Goal: Task Accomplishment & Management: Complete application form

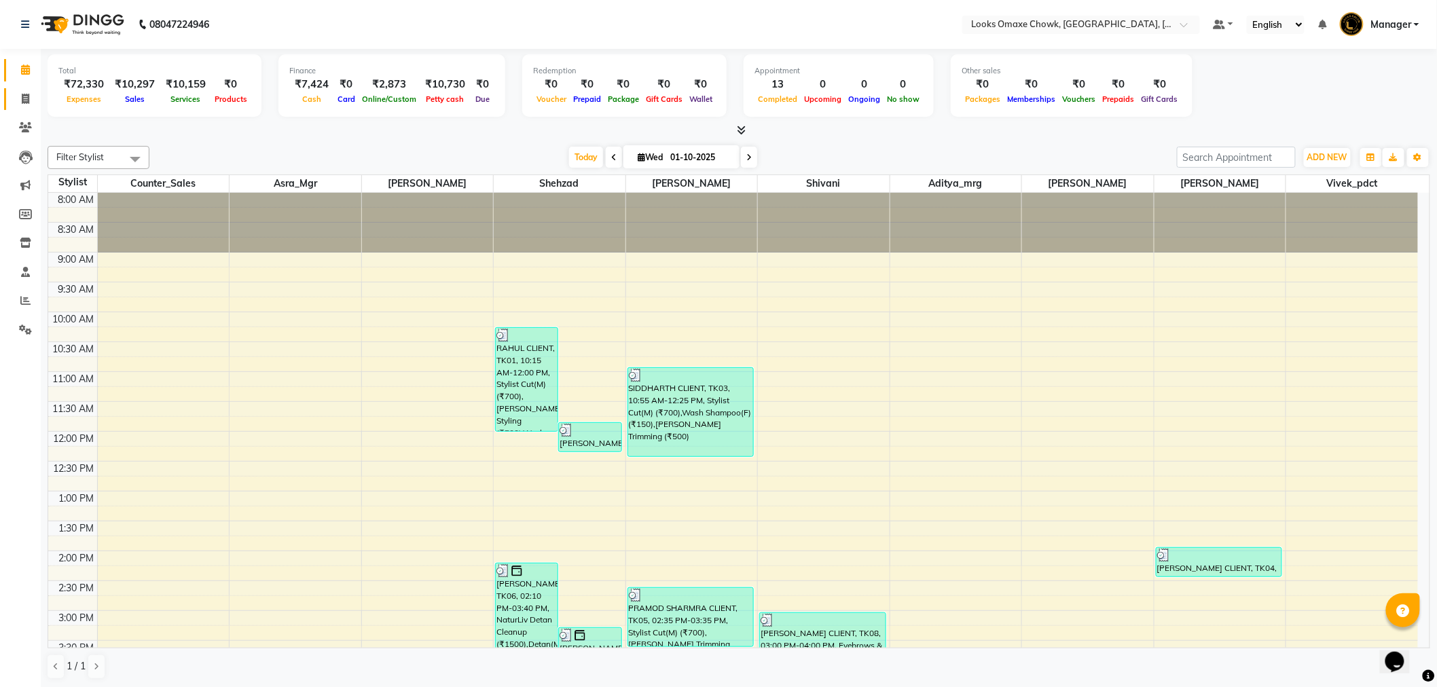
scroll to position [249, 0]
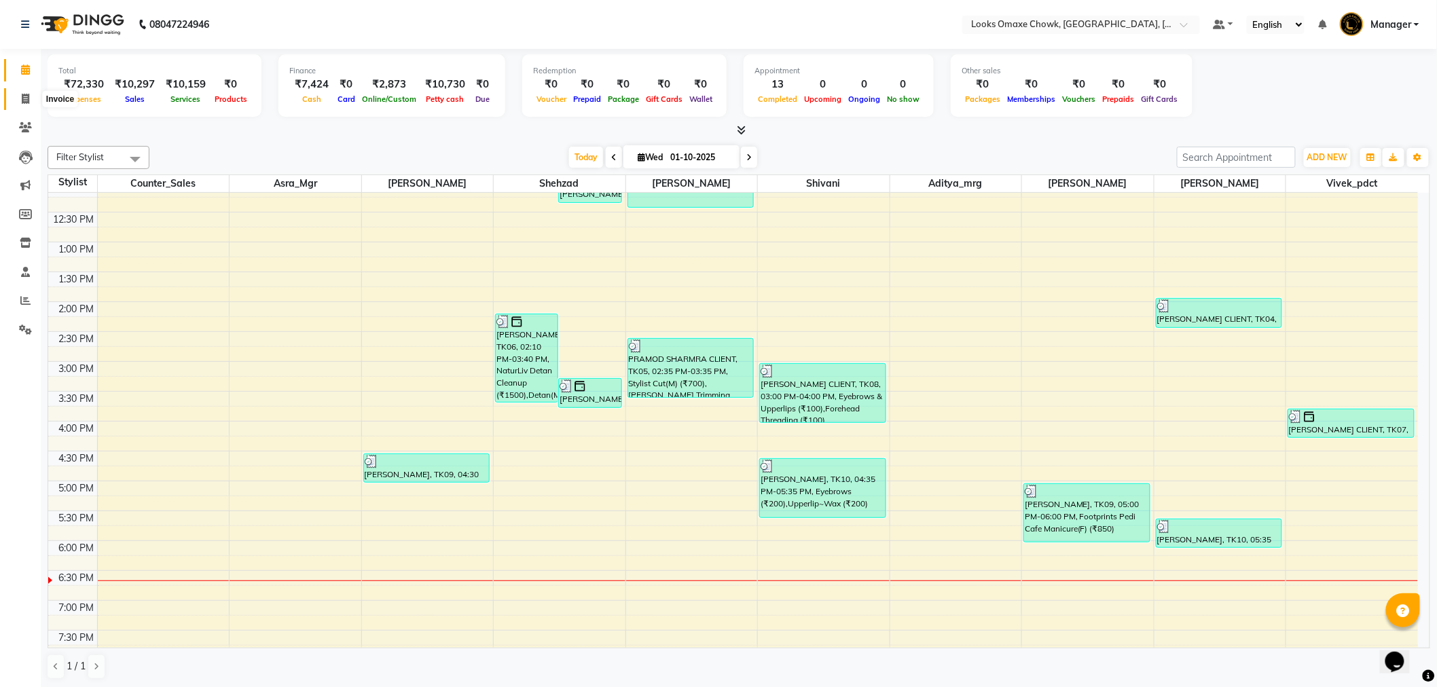
click at [23, 94] on icon at bounding box center [25, 99] width 7 height 10
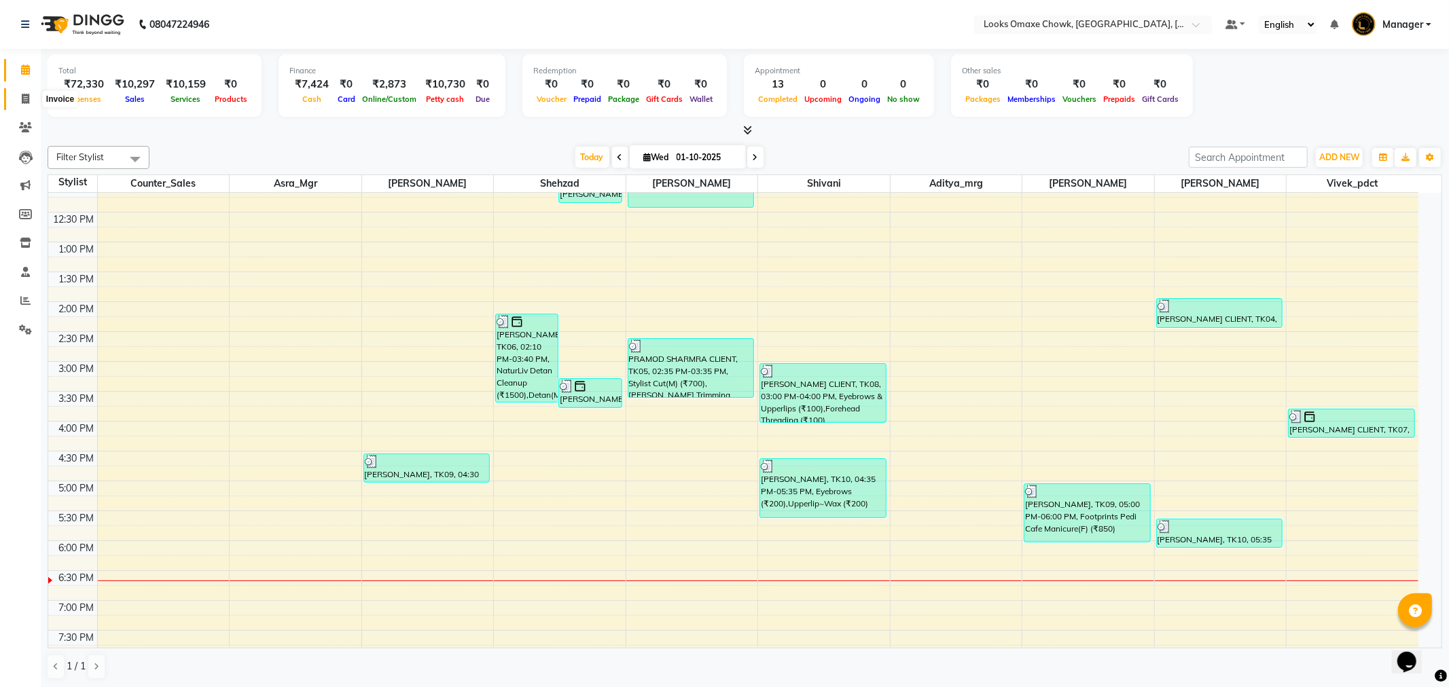
select select "8121"
select select "service"
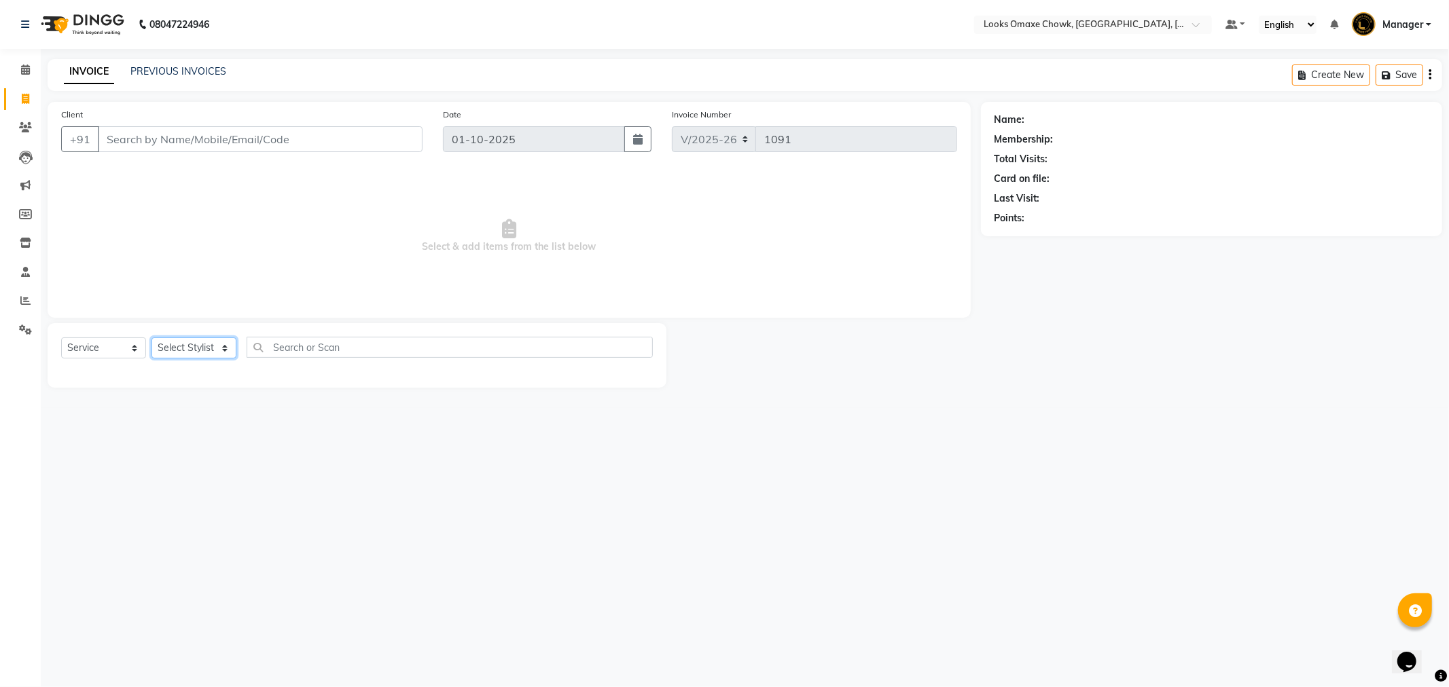
click at [226, 343] on select "Select Stylist Aditya_mrg [PERSON_NAME] Counter_Sales Manager [PERSON_NAME] [PE…" at bounding box center [193, 348] width 85 height 21
select select "75645"
click at [151, 338] on select "Select Stylist Aditya_mrg [PERSON_NAME] Counter_Sales Manager [PERSON_NAME] [PE…" at bounding box center [193, 348] width 85 height 21
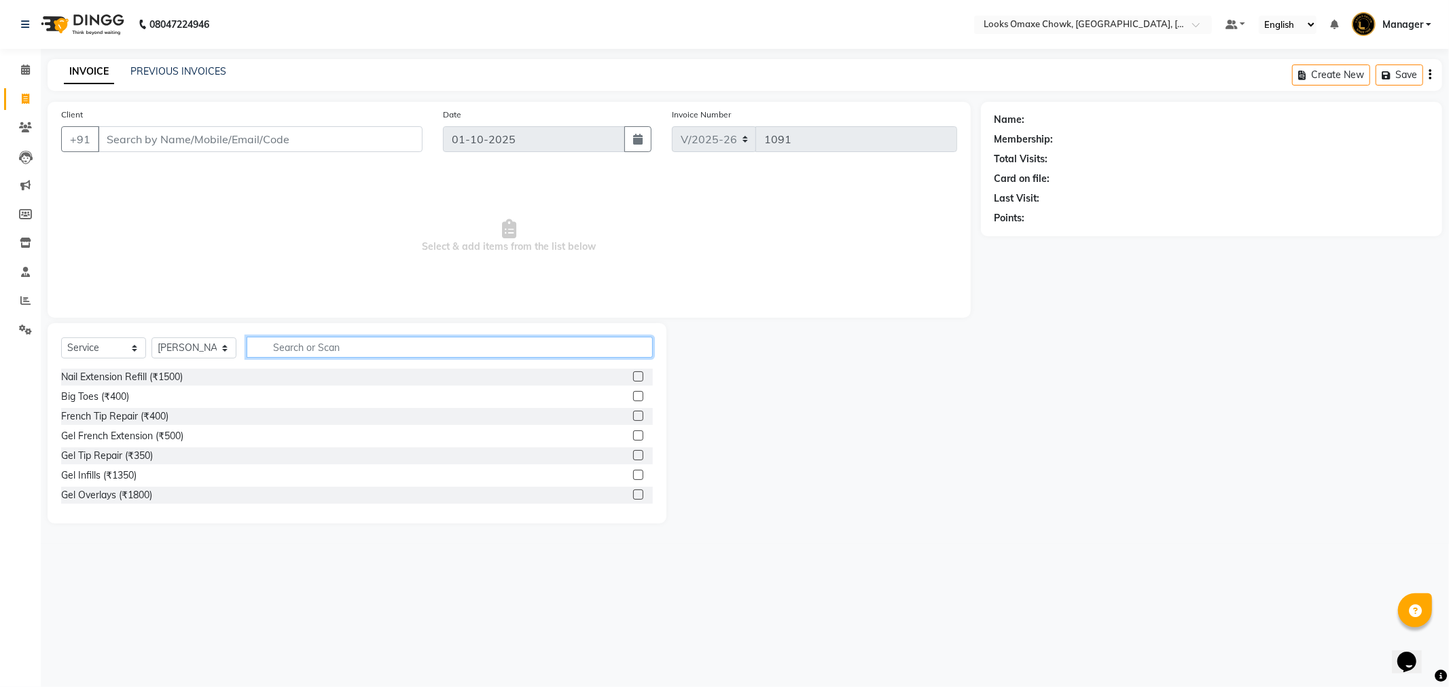
click at [315, 351] on input "text" at bounding box center [450, 347] width 406 height 21
type input "BEARD"
click at [637, 374] on label at bounding box center [638, 377] width 10 height 10
click at [637, 374] on input "checkbox" at bounding box center [637, 377] width 9 height 9
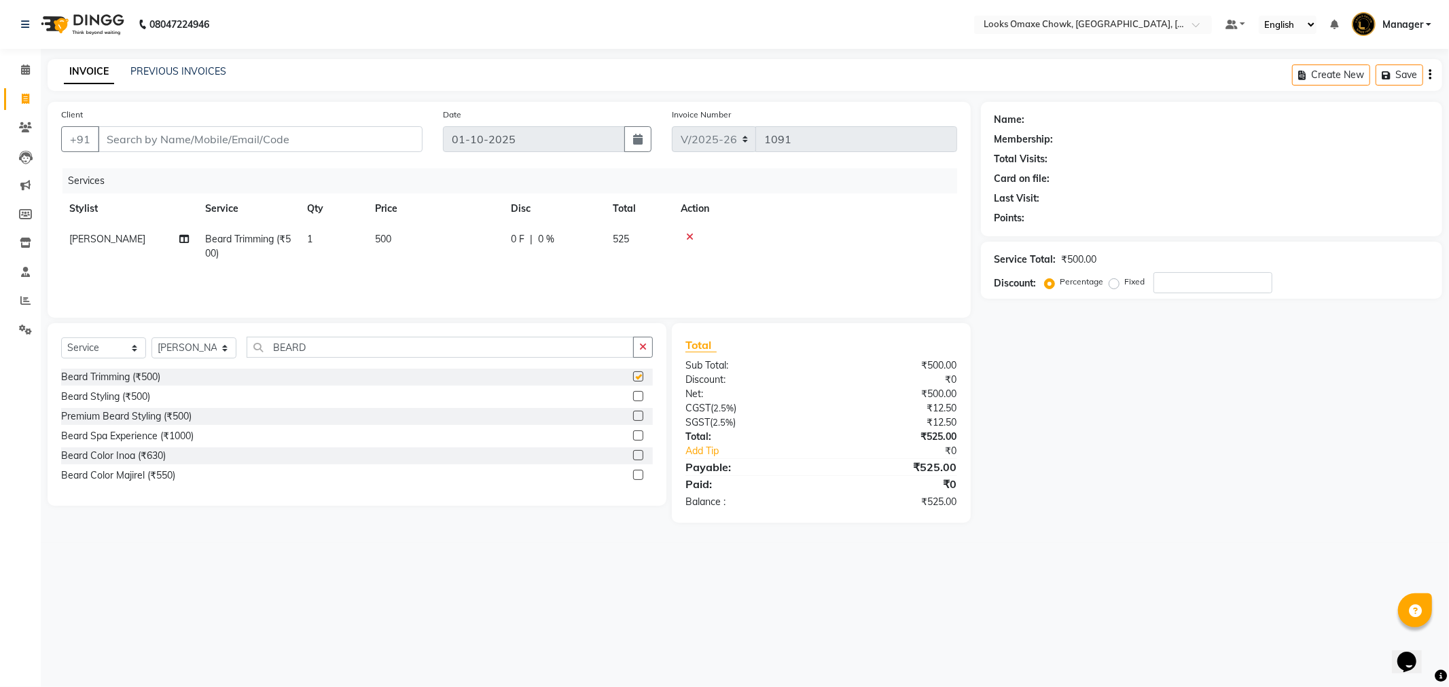
checkbox input "false"
click at [414, 238] on td "500" at bounding box center [435, 246] width 136 height 45
select select "75645"
click at [486, 236] on input "500" at bounding box center [499, 242] width 120 height 21
type input "5"
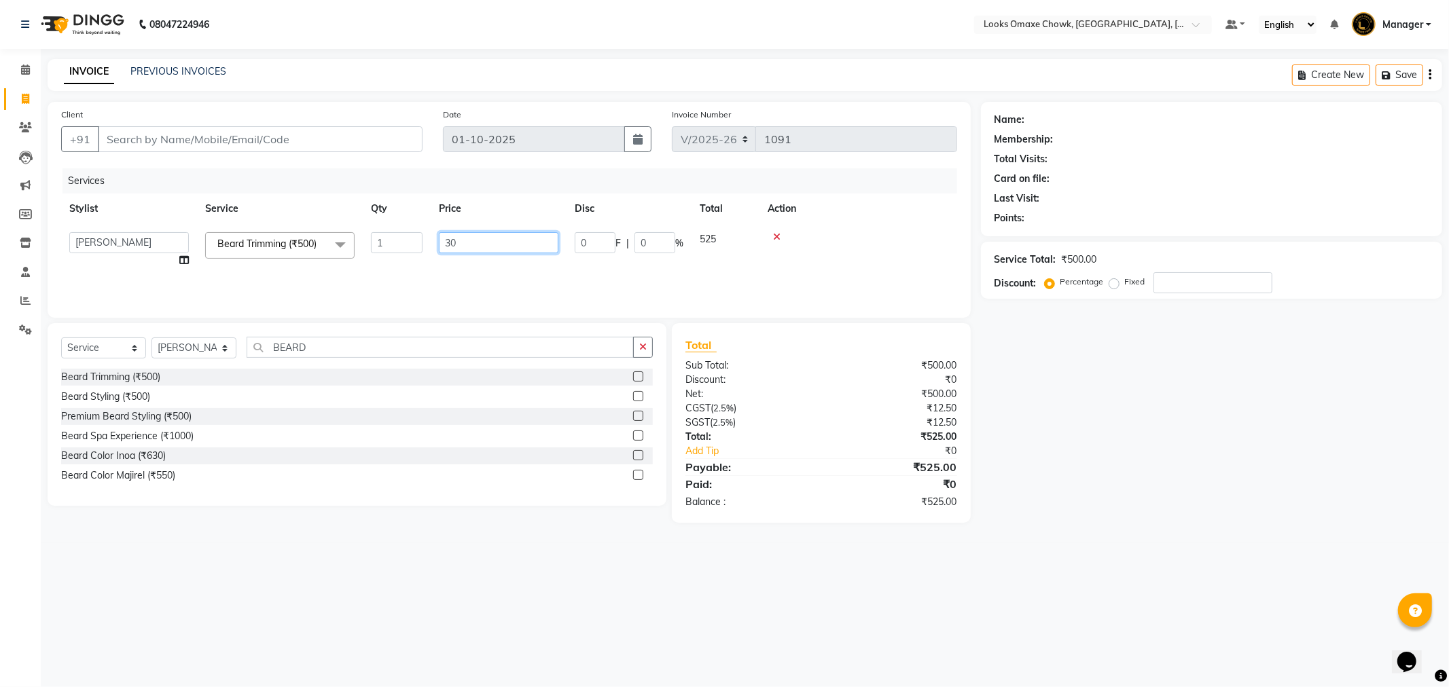
type input "300"
click at [497, 268] on td "300" at bounding box center [499, 250] width 136 height 52
select select "75645"
click at [349, 357] on input "BEARD" at bounding box center [440, 347] width 387 height 21
type input "B"
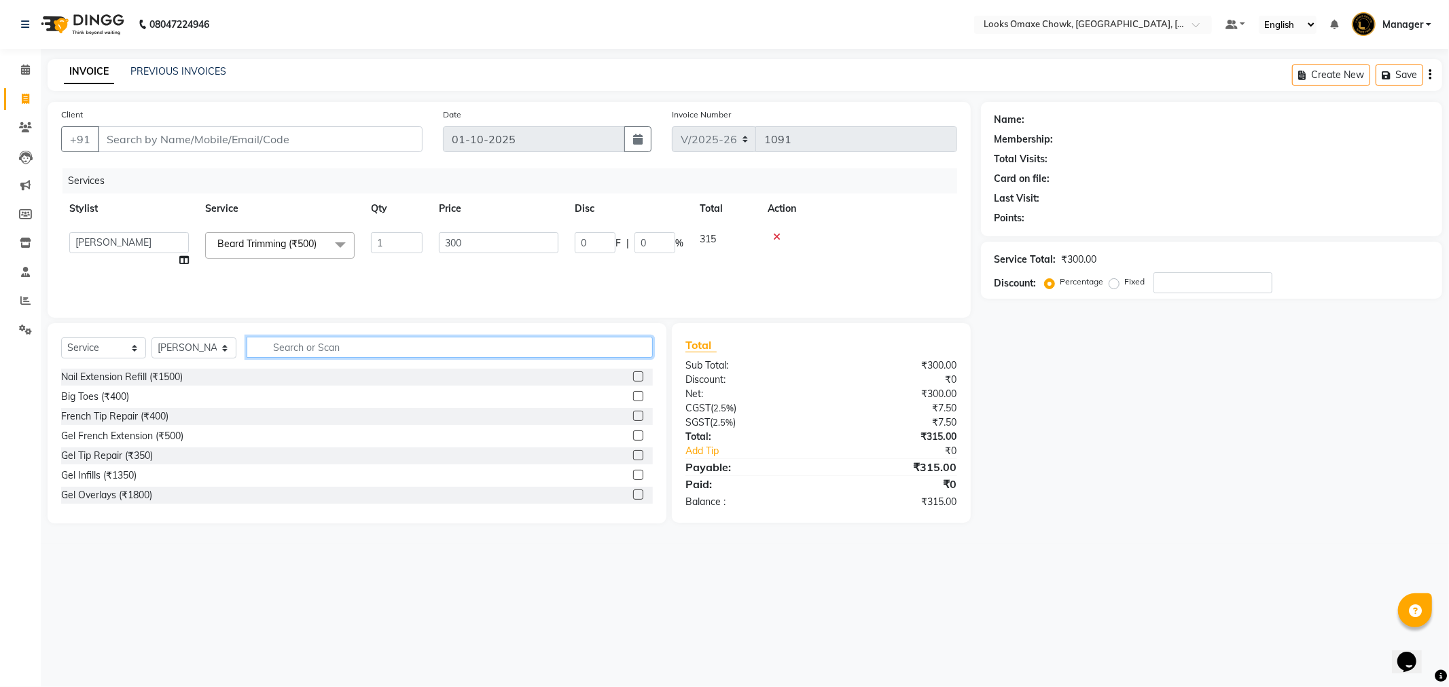
click at [362, 351] on input "text" at bounding box center [450, 347] width 406 height 21
type input "WASH"
click at [639, 436] on label at bounding box center [638, 436] width 10 height 10
click at [639, 436] on input "checkbox" at bounding box center [637, 436] width 9 height 9
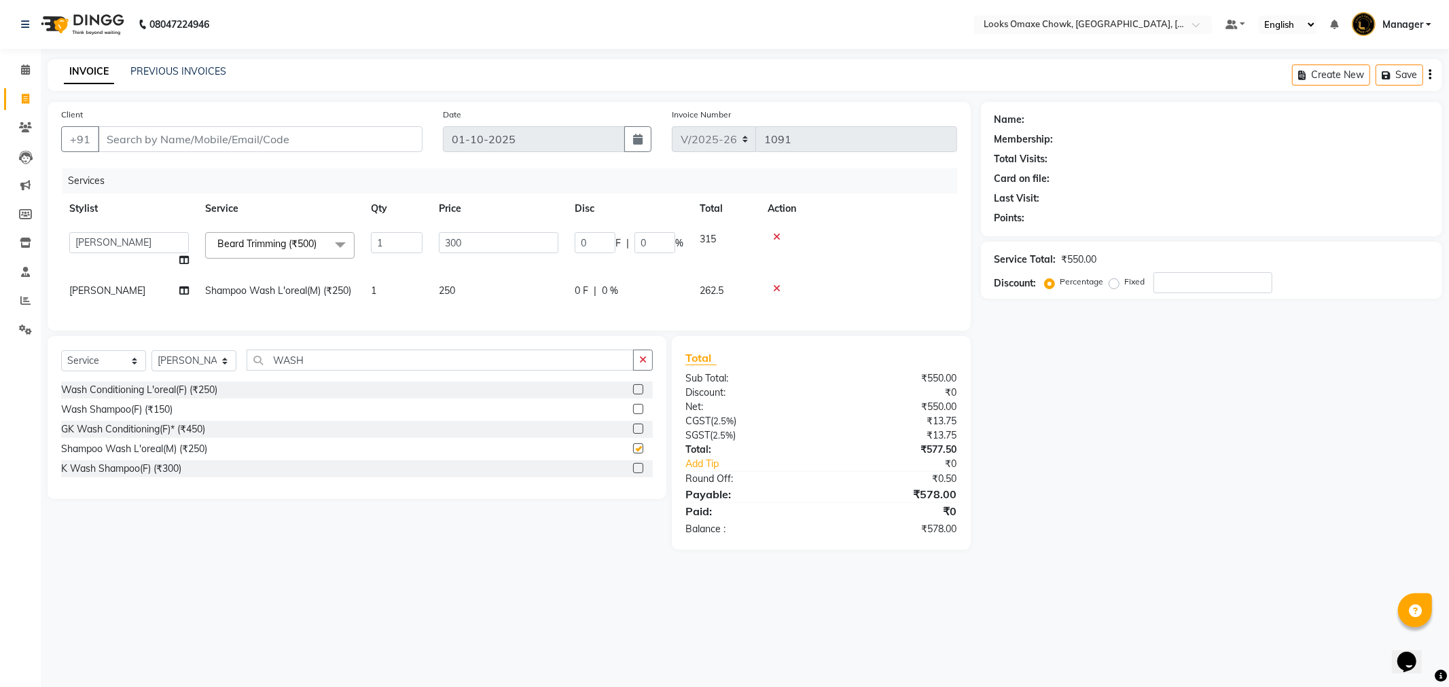
checkbox input "false"
drag, startPoint x: 498, startPoint y: 283, endPoint x: 510, endPoint y: 288, distance: 13.1
click at [510, 288] on td "250" at bounding box center [499, 291] width 136 height 31
select select "75645"
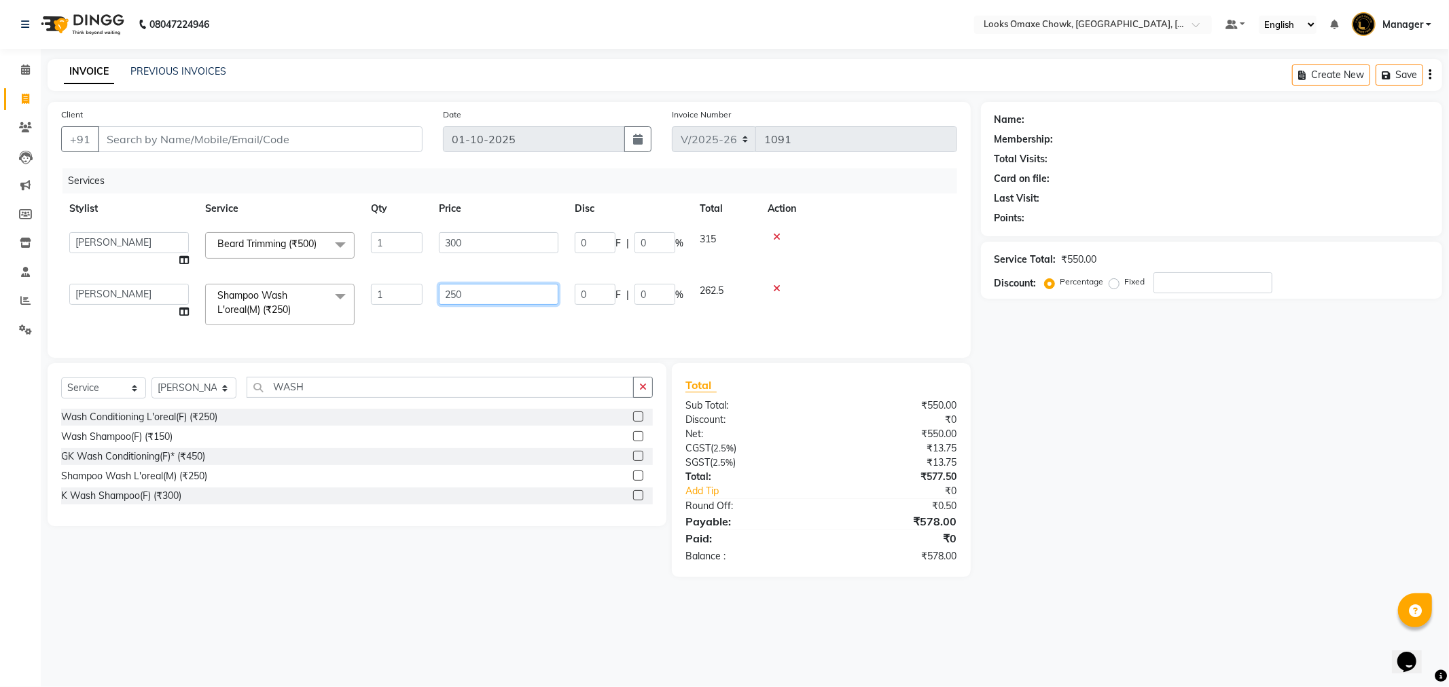
click at [539, 294] on input "250" at bounding box center [499, 294] width 120 height 21
type input "200"
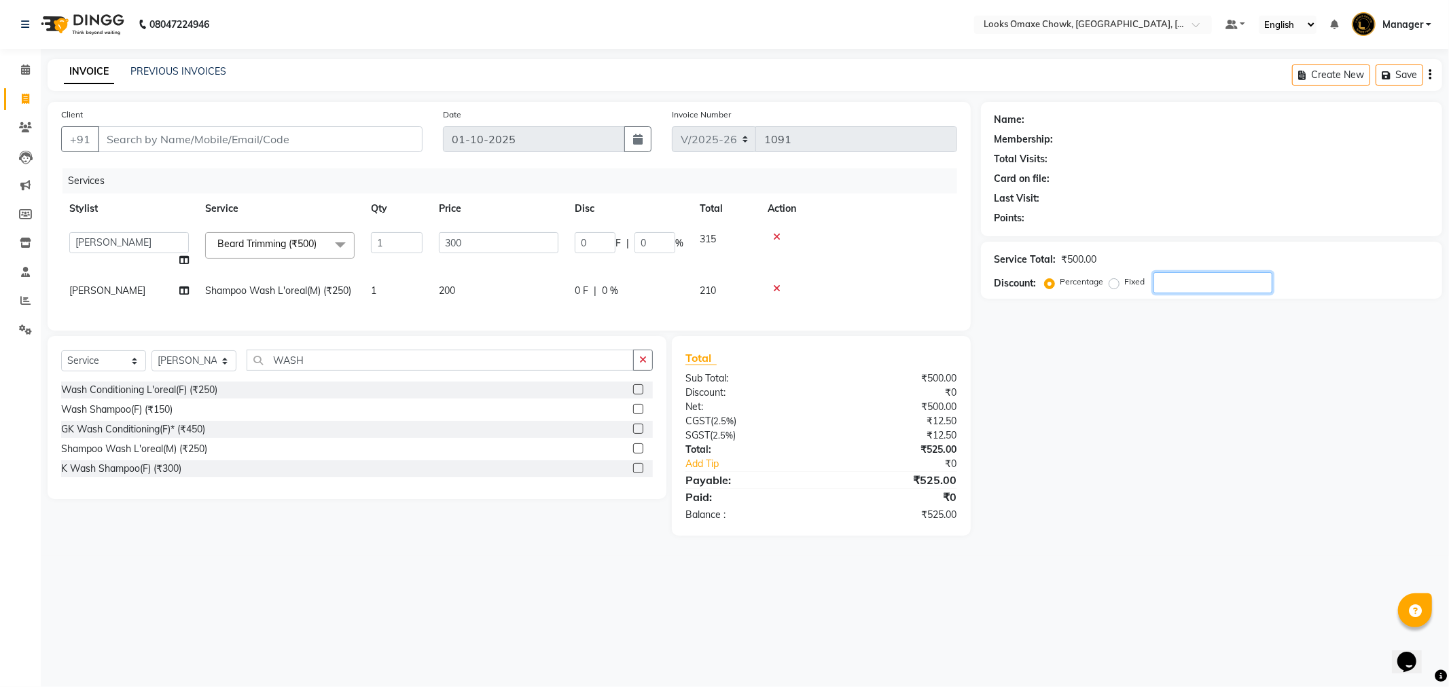
click at [1239, 466] on div "Name: Membership: Total Visits: Card on file: Last Visit: Points: Service Total…" at bounding box center [1216, 319] width 471 height 434
click at [467, 292] on td "200" at bounding box center [499, 291] width 136 height 31
select select "75645"
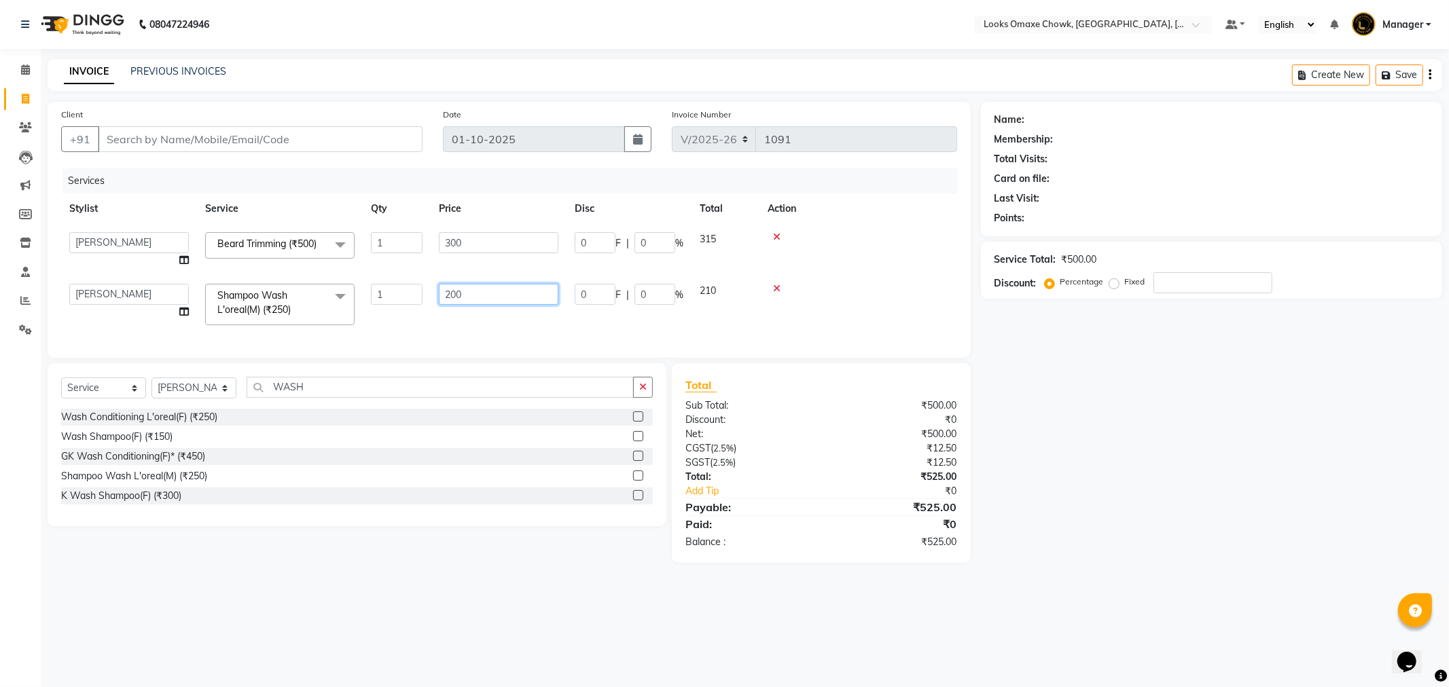
drag, startPoint x: 499, startPoint y: 283, endPoint x: 518, endPoint y: 299, distance: 24.6
click at [503, 289] on input "200" at bounding box center [499, 294] width 120 height 21
type input "2"
type input "150"
click at [1267, 461] on div "Name: Membership: Total Visits: Card on file: Last Visit: Points: Service Total…" at bounding box center [1216, 332] width 471 height 461
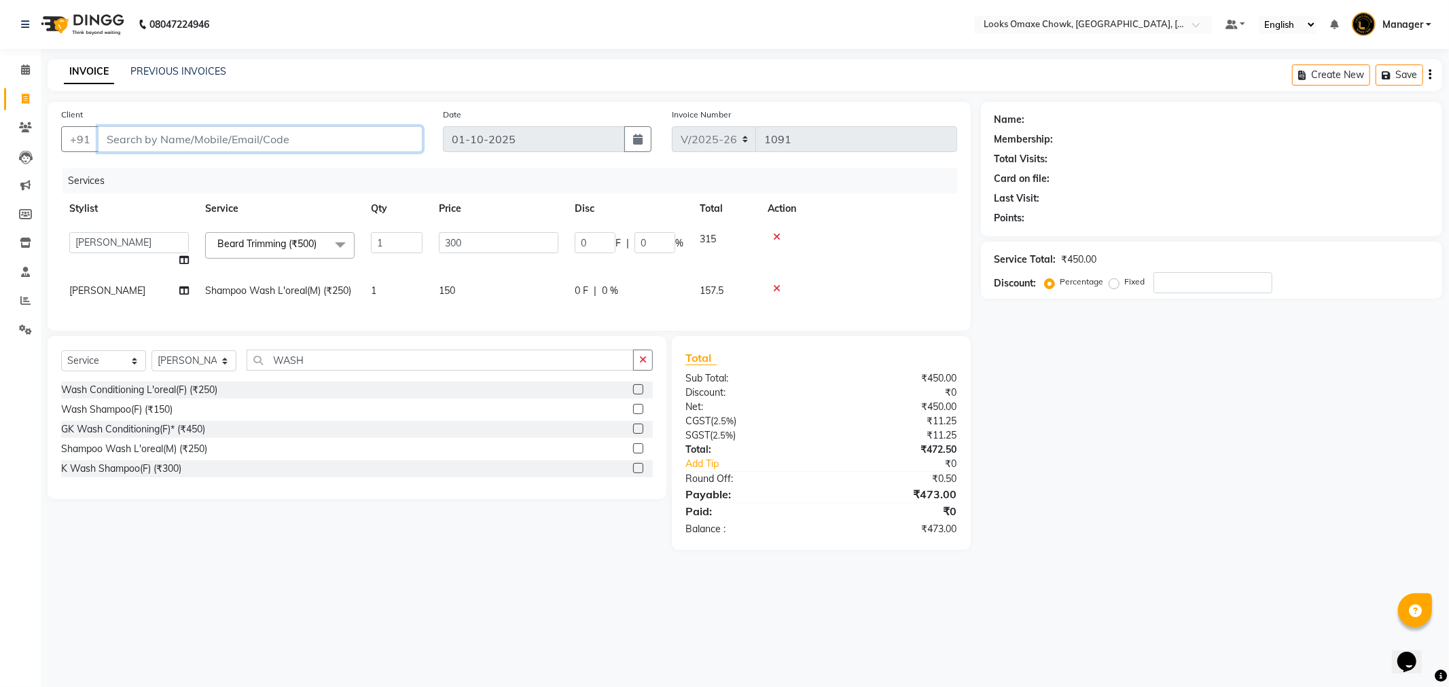
click at [204, 134] on input "Client" at bounding box center [260, 139] width 325 height 26
type input "9"
type input "0"
type input "9899956465"
click at [385, 139] on span "Add Client" at bounding box center [388, 139] width 54 height 14
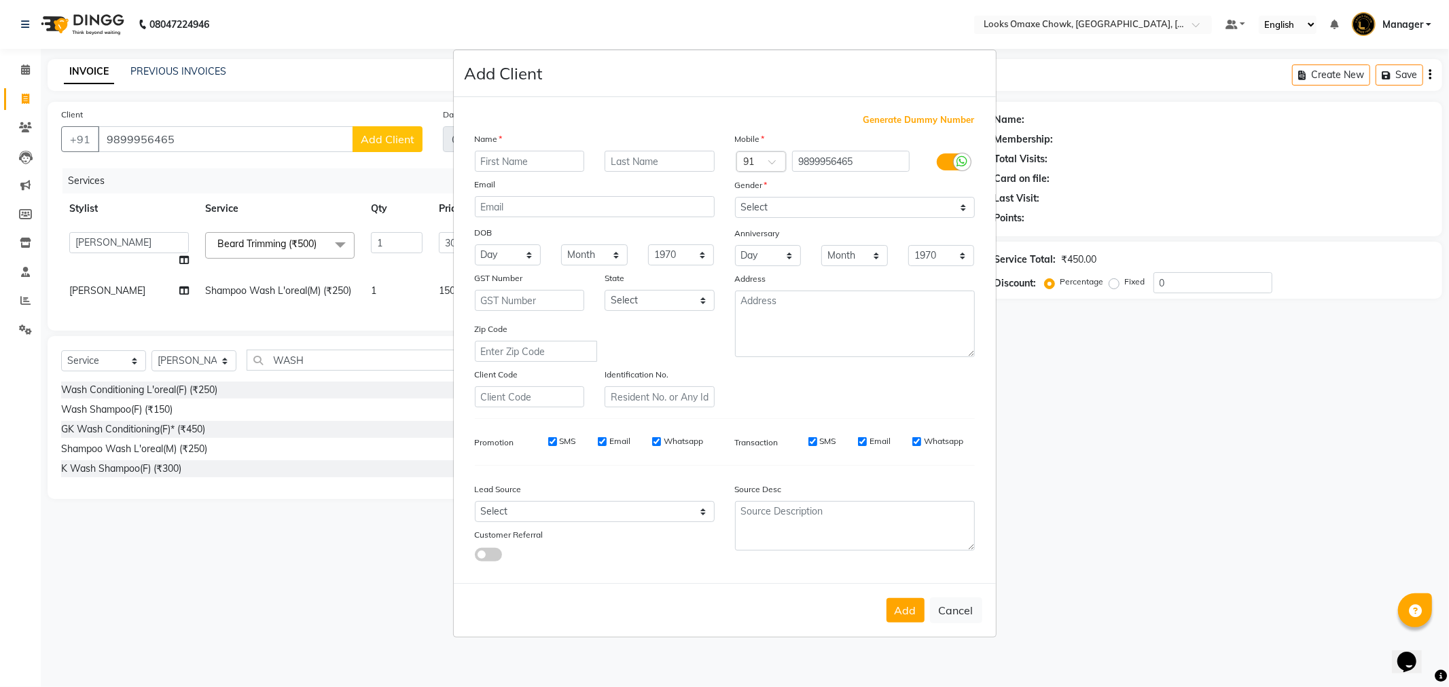
click at [544, 160] on input "text" at bounding box center [530, 161] width 110 height 21
type input "[PERSON_NAME]"
click at [660, 160] on input "text" at bounding box center [660, 161] width 110 height 21
type input "CLIENTS"
click at [524, 159] on input "[PERSON_NAME]" at bounding box center [530, 161] width 110 height 21
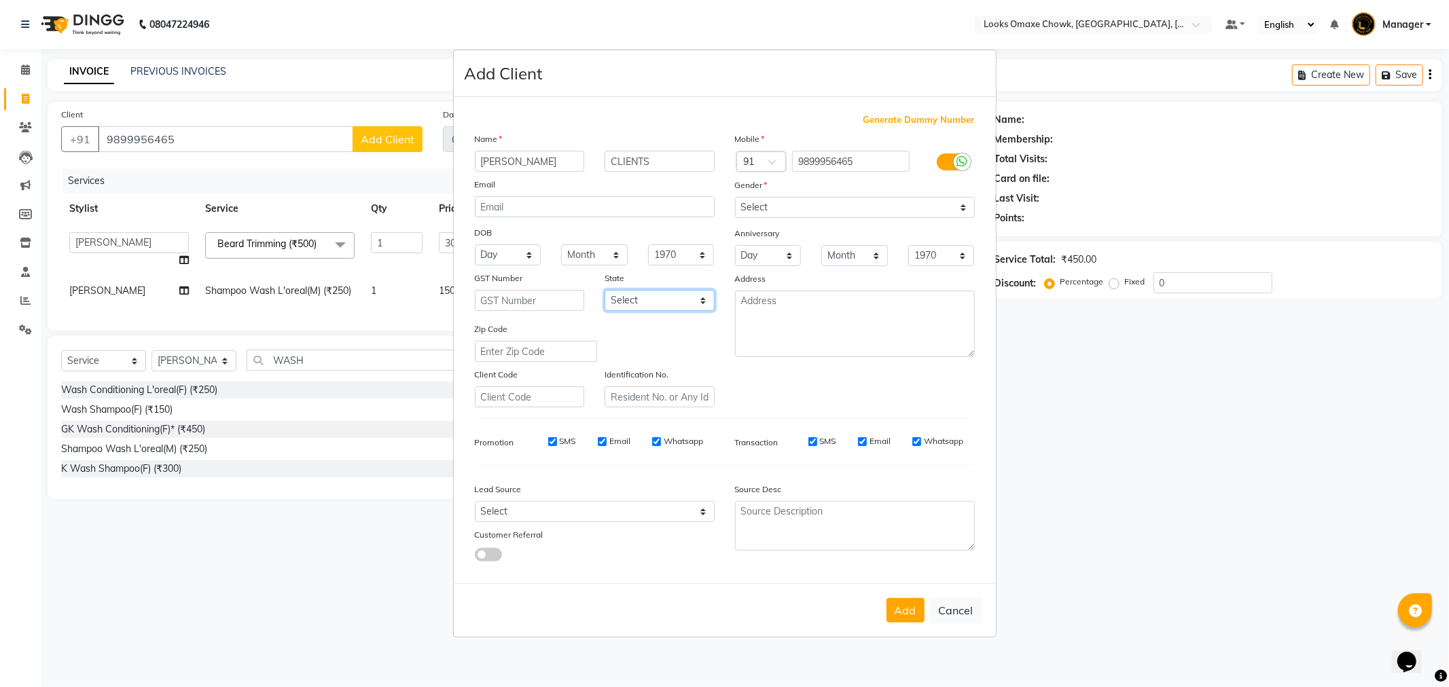
click at [705, 296] on select "Select [GEOGRAPHIC_DATA] [GEOGRAPHIC_DATA] [GEOGRAPHIC_DATA] [GEOGRAPHIC_DATA] …" at bounding box center [660, 300] width 110 height 21
select select "10"
click at [605, 290] on select "Select [GEOGRAPHIC_DATA] [GEOGRAPHIC_DATA] [GEOGRAPHIC_DATA] [GEOGRAPHIC_DATA] …" at bounding box center [660, 300] width 110 height 21
click at [961, 202] on select "Select [DEMOGRAPHIC_DATA] [DEMOGRAPHIC_DATA] Other Prefer Not To Say" at bounding box center [855, 207] width 240 height 21
select select "[DEMOGRAPHIC_DATA]"
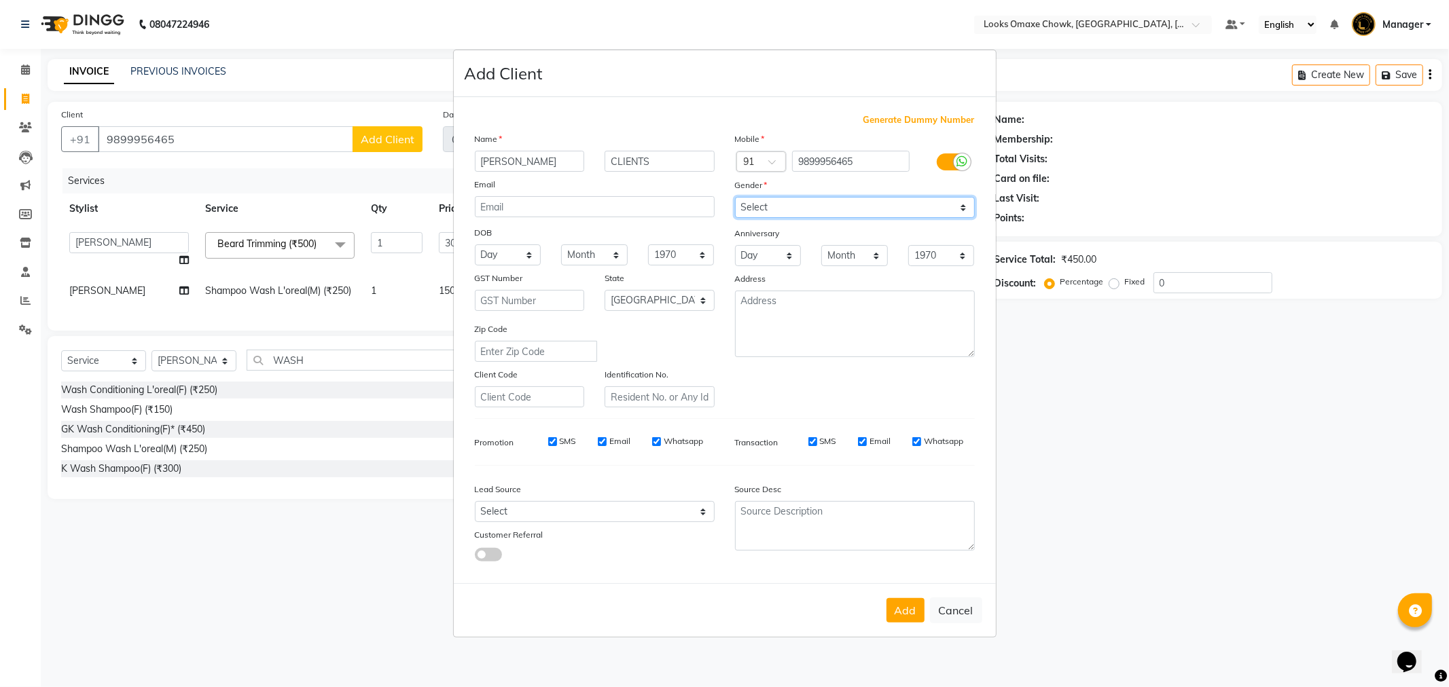
click at [735, 197] on select "Select [DEMOGRAPHIC_DATA] [DEMOGRAPHIC_DATA] Other Prefer Not To Say" at bounding box center [855, 207] width 240 height 21
click at [908, 612] on button "Add" at bounding box center [905, 610] width 38 height 24
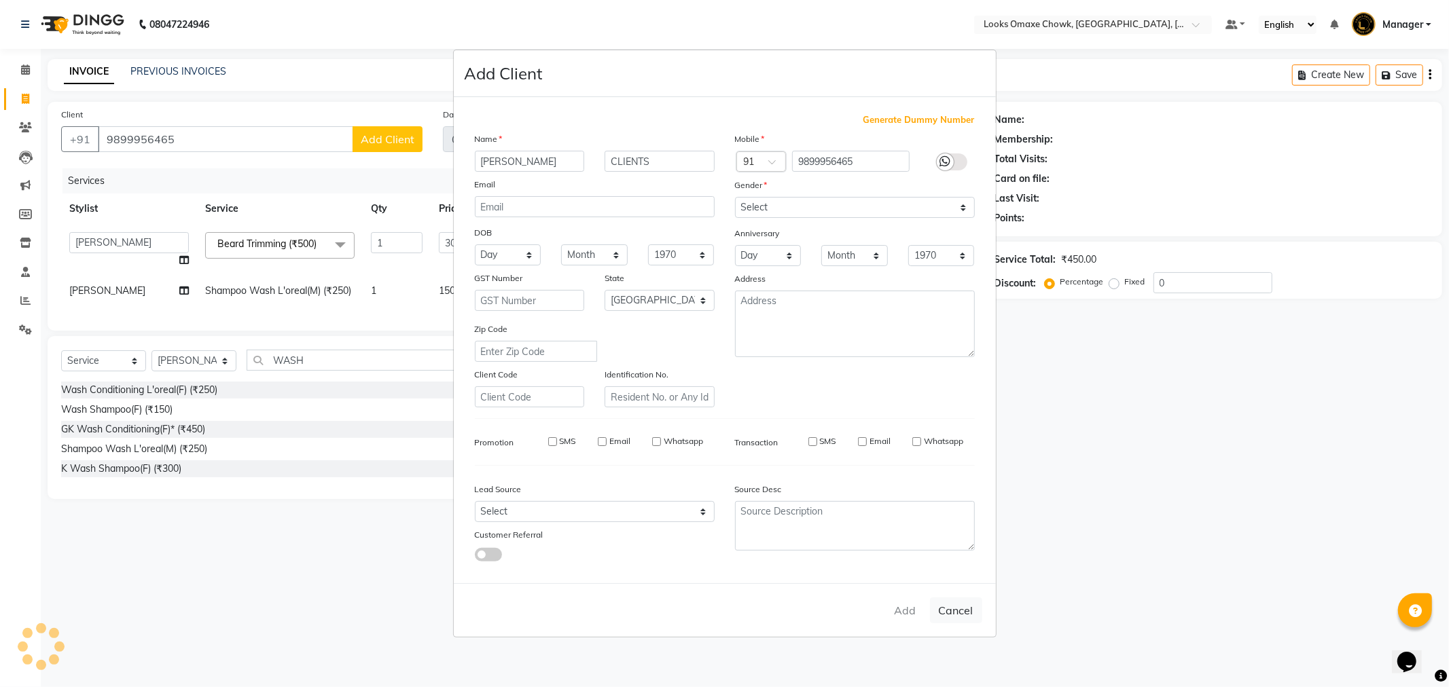
select select
select select "null"
select select
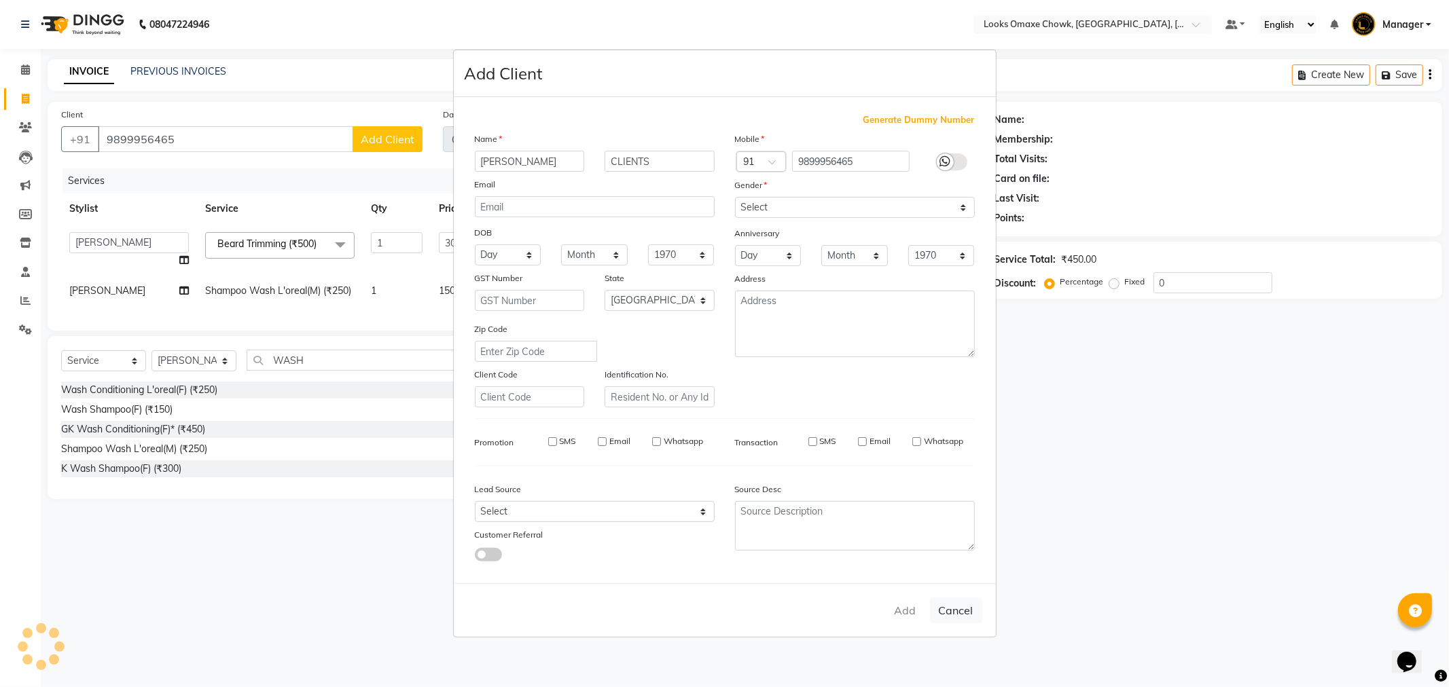
select select
checkbox input "false"
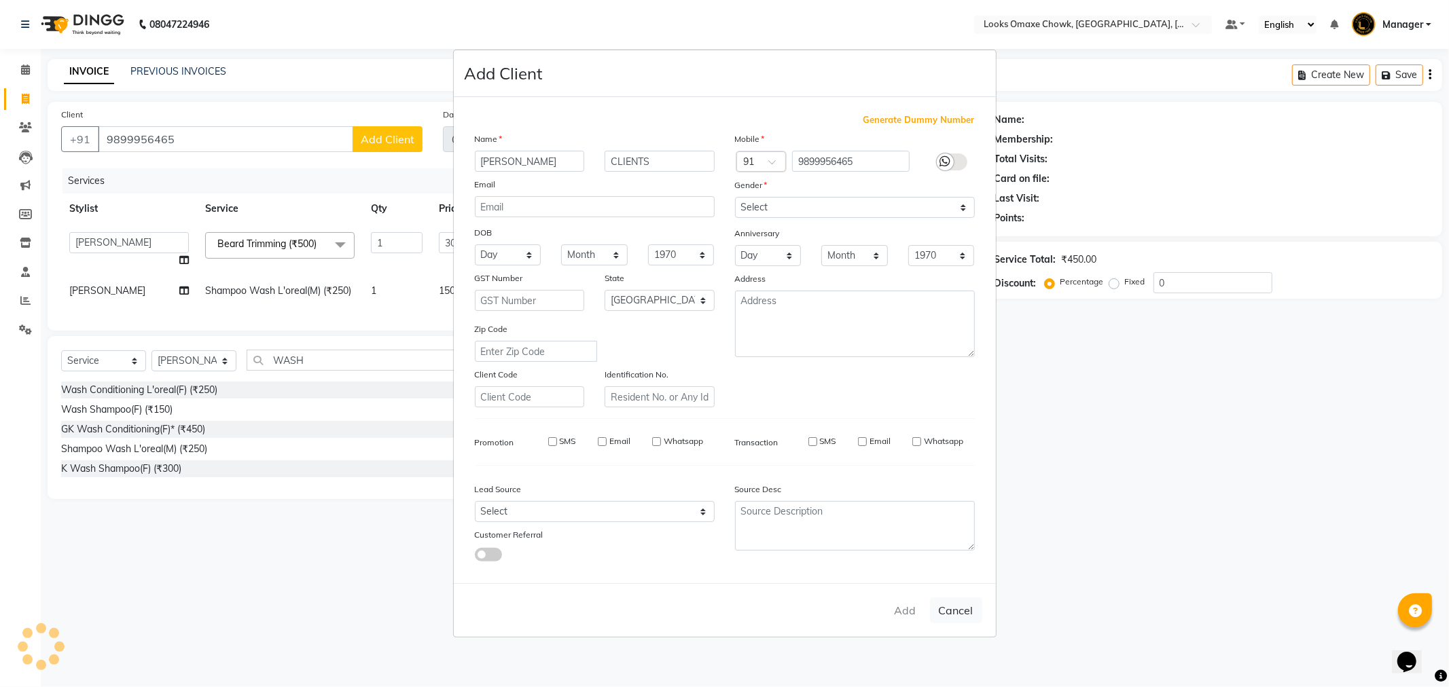
checkbox input "false"
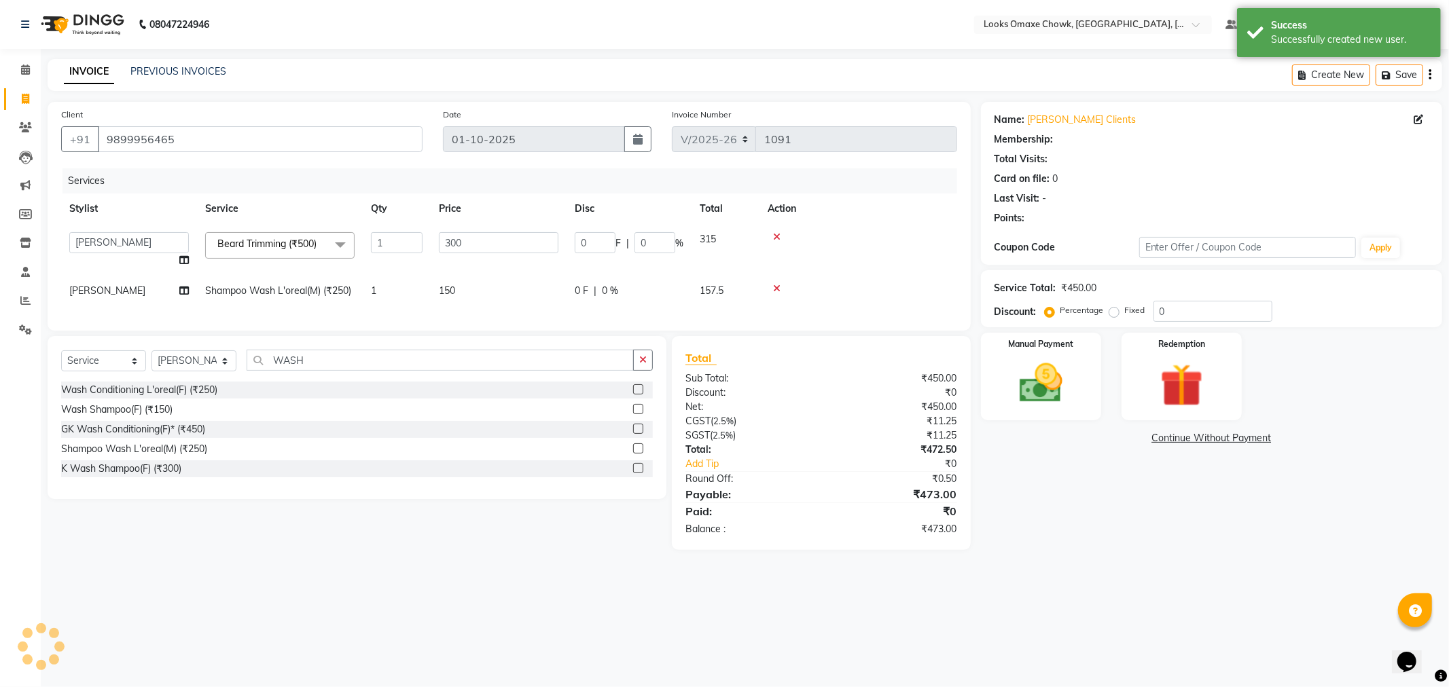
select select "1: Object"
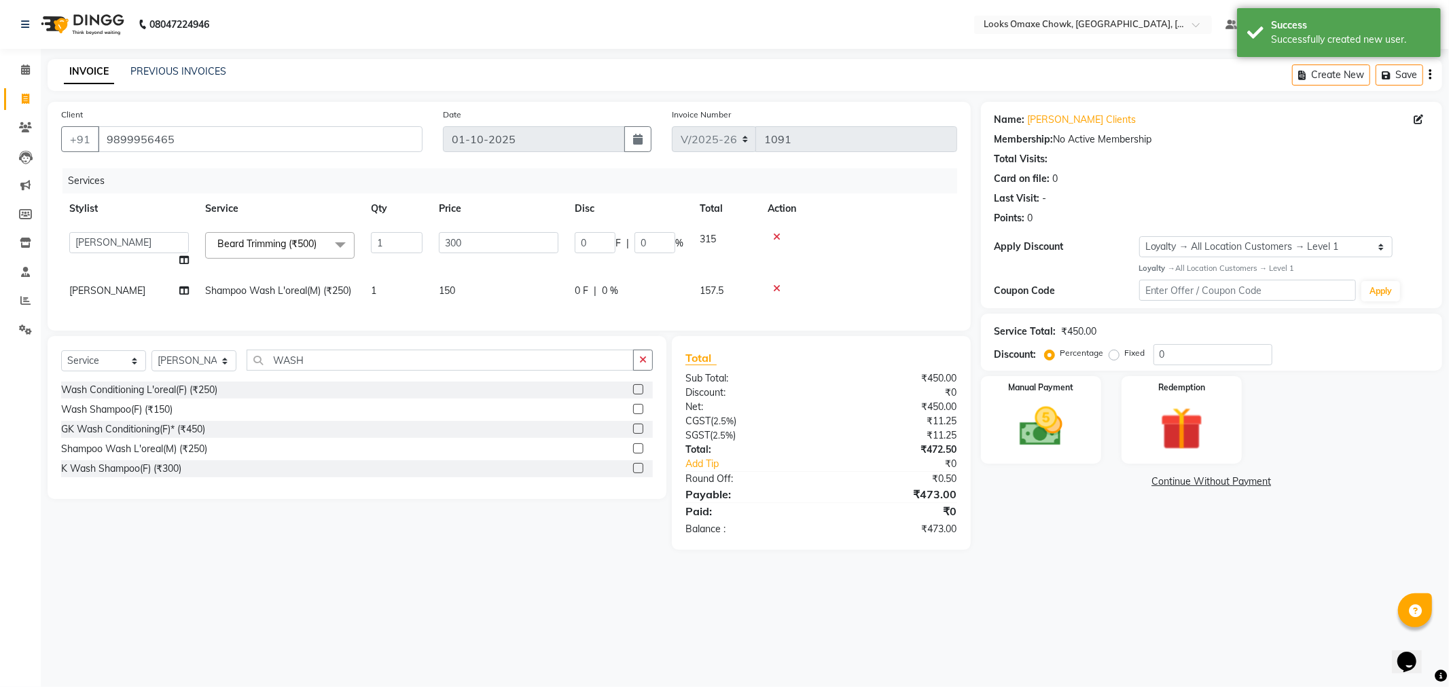
click at [1144, 589] on div "08047224946 Select Location × Looks Omaxe Chowk, [GEOGRAPHIC_DATA], [GEOGRAPHIC…" at bounding box center [724, 343] width 1449 height 687
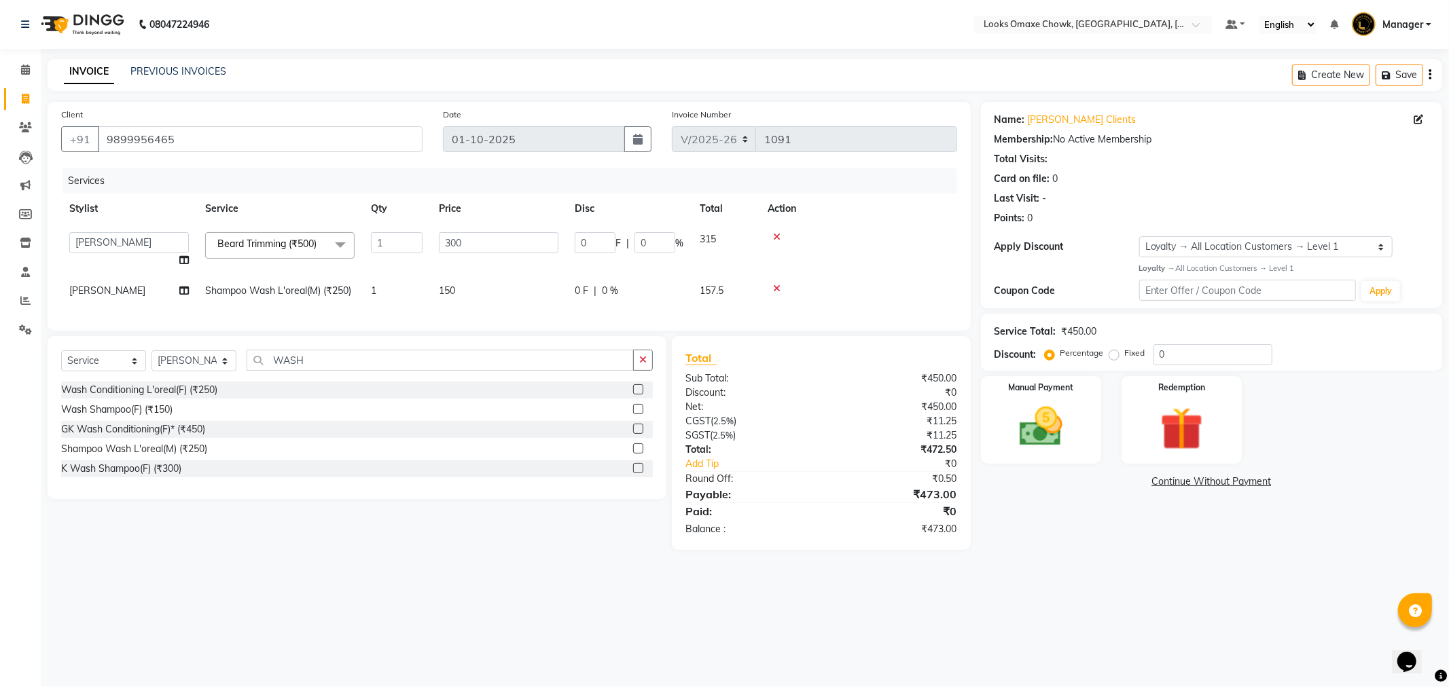
click at [467, 292] on td "150" at bounding box center [499, 291] width 136 height 31
select select "75645"
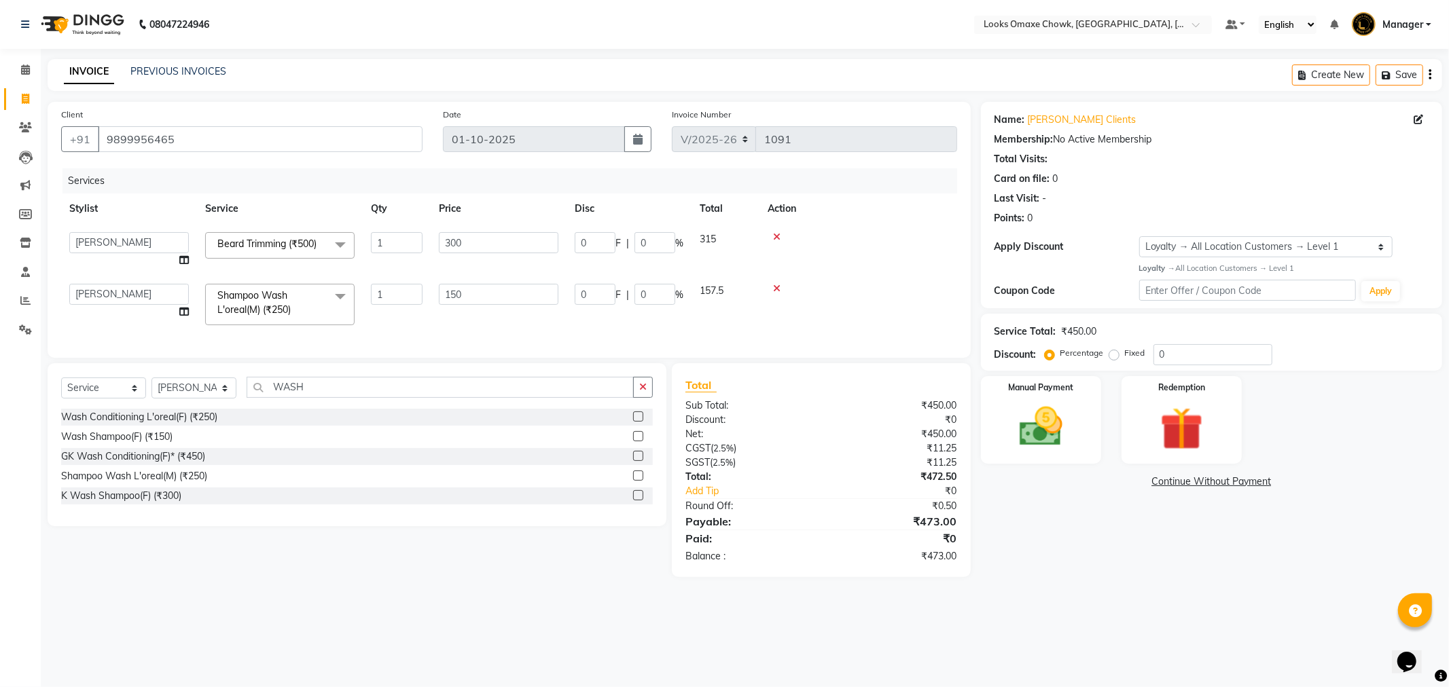
click at [776, 287] on icon at bounding box center [776, 289] width 7 height 10
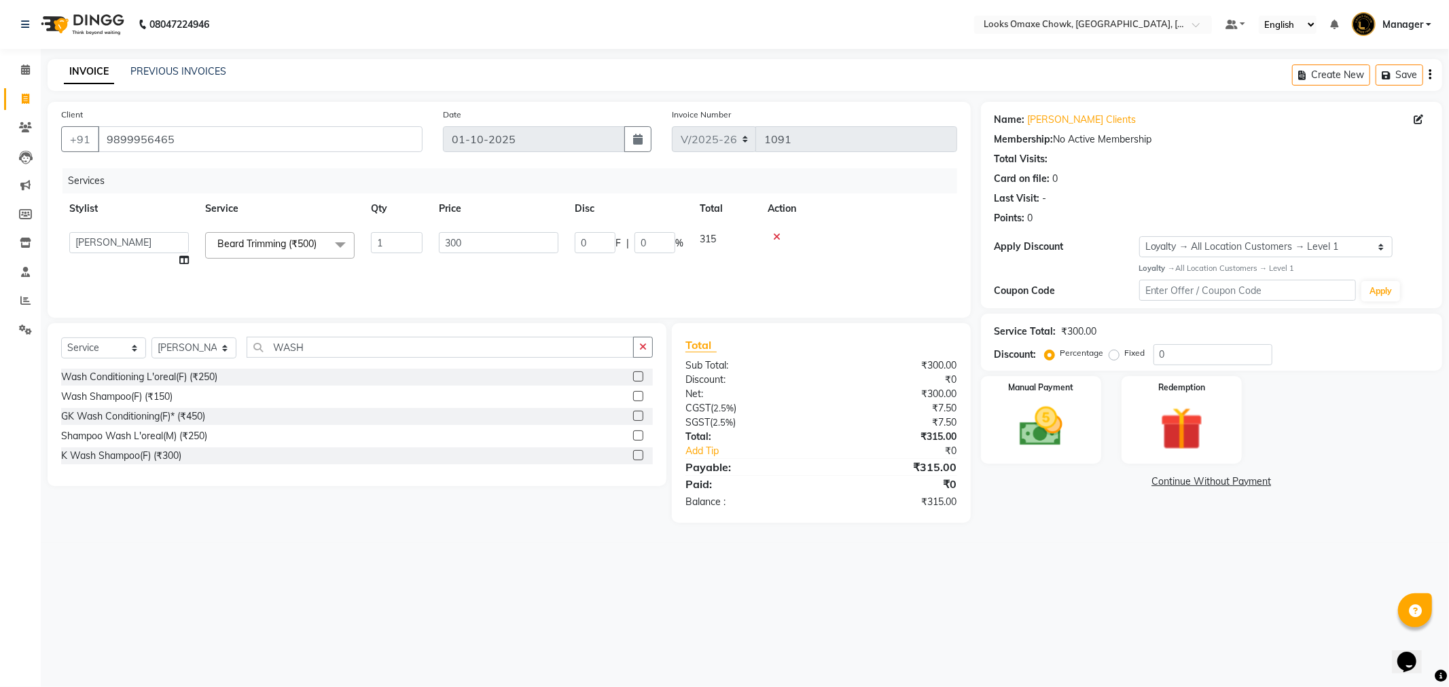
click at [1172, 594] on div "08047224946 Select Location × Looks Omaxe Chowk, [GEOGRAPHIC_DATA], [GEOGRAPHIC…" at bounding box center [724, 343] width 1449 height 687
click at [321, 355] on input "WASH" at bounding box center [440, 347] width 387 height 21
type input "W"
click at [361, 348] on input "text" at bounding box center [450, 347] width 406 height 21
click at [338, 349] on input "text" at bounding box center [450, 347] width 406 height 21
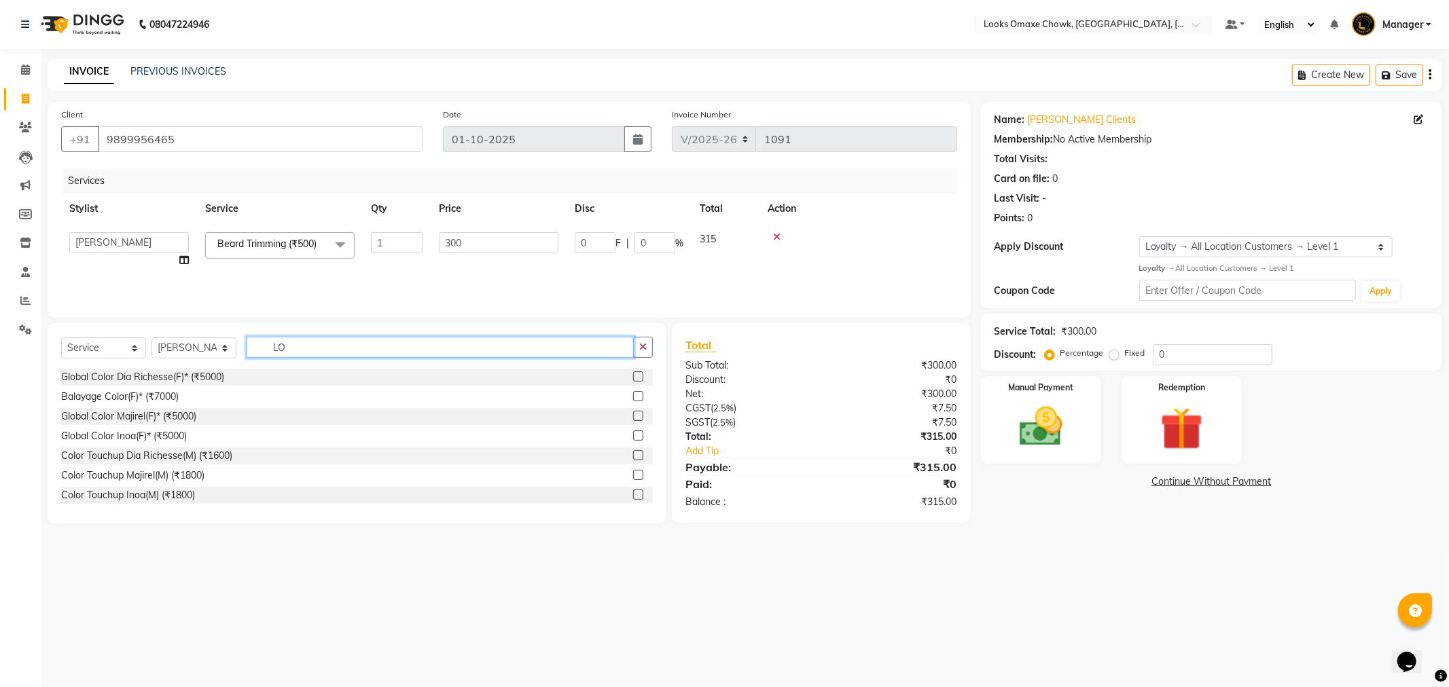
type input "L"
type input "WASH"
click at [641, 395] on label at bounding box center [638, 396] width 10 height 10
click at [641, 395] on input "checkbox" at bounding box center [637, 397] width 9 height 9
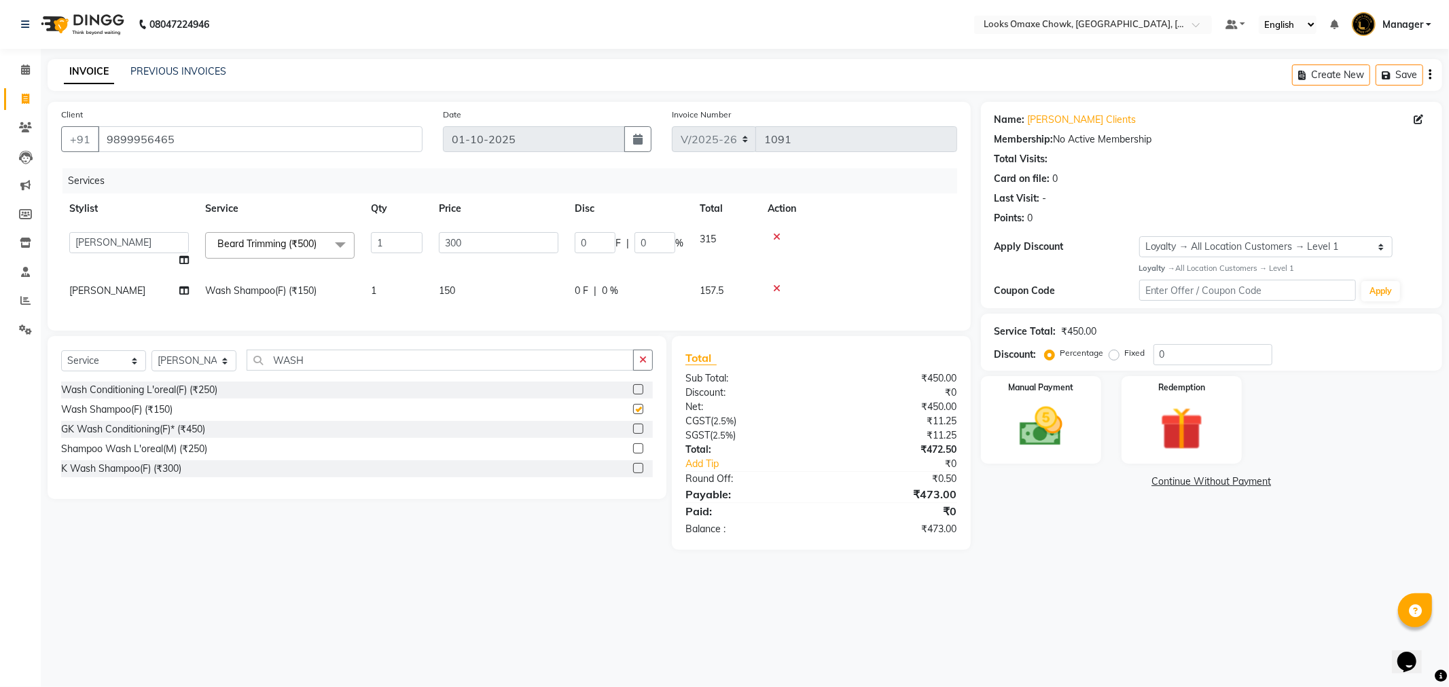
checkbox input "false"
click at [1197, 608] on div "08047224946 Select Location × Looks Omaxe Chowk, [GEOGRAPHIC_DATA], [GEOGRAPHIC…" at bounding box center [724, 343] width 1449 height 687
click at [1044, 435] on img at bounding box center [1041, 427] width 73 height 52
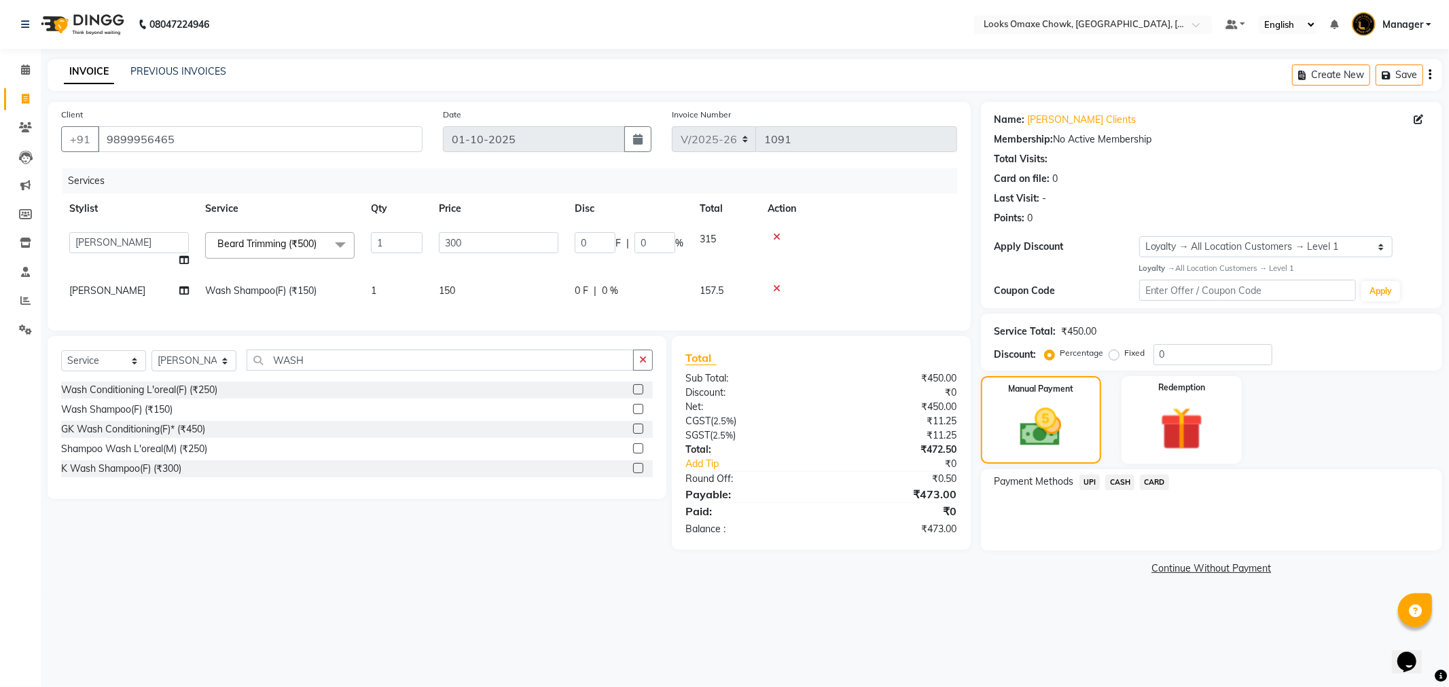
click at [1119, 483] on span "CASH" at bounding box center [1119, 483] width 29 height 16
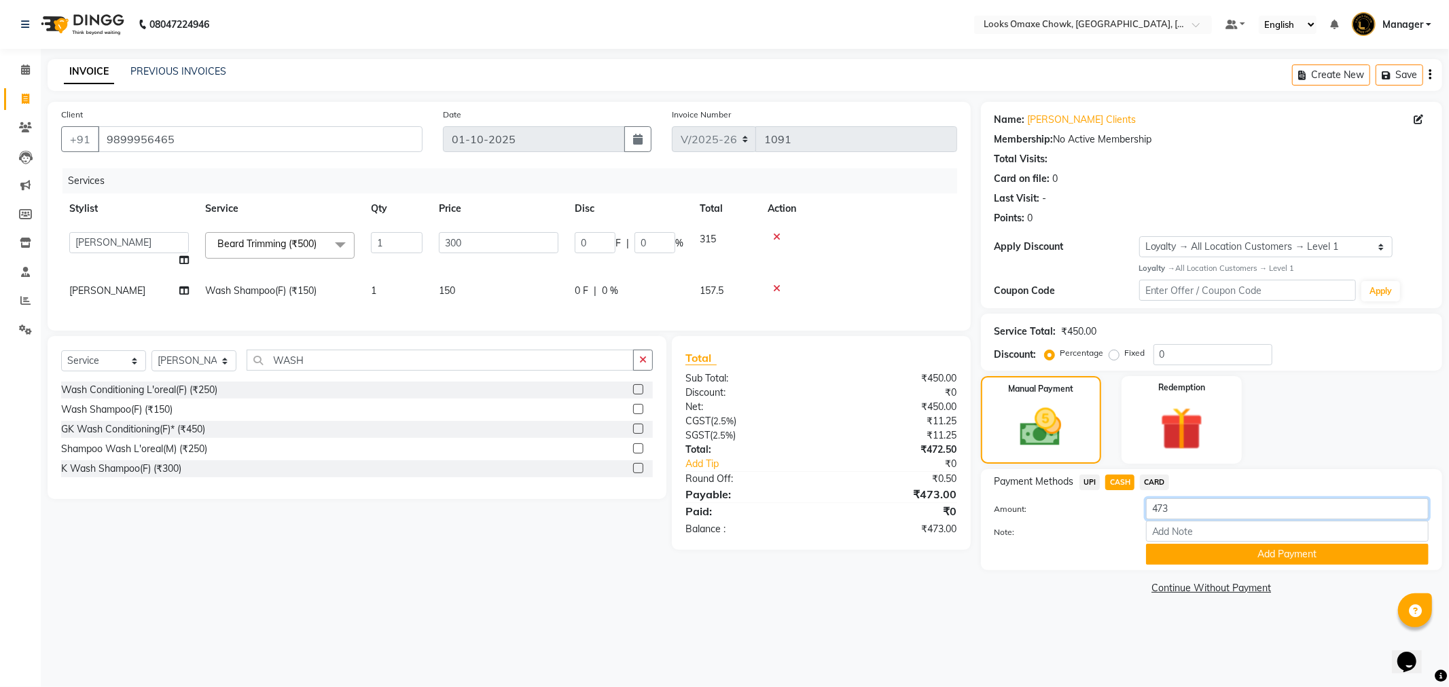
click at [1183, 512] on input "473" at bounding box center [1287, 509] width 283 height 21
click at [1069, 630] on div "08047224946 Select Location × Looks Omaxe Chowk, [GEOGRAPHIC_DATA], [GEOGRAPHIC…" at bounding box center [724, 343] width 1449 height 687
click at [480, 289] on td "150" at bounding box center [499, 291] width 136 height 31
select select "75645"
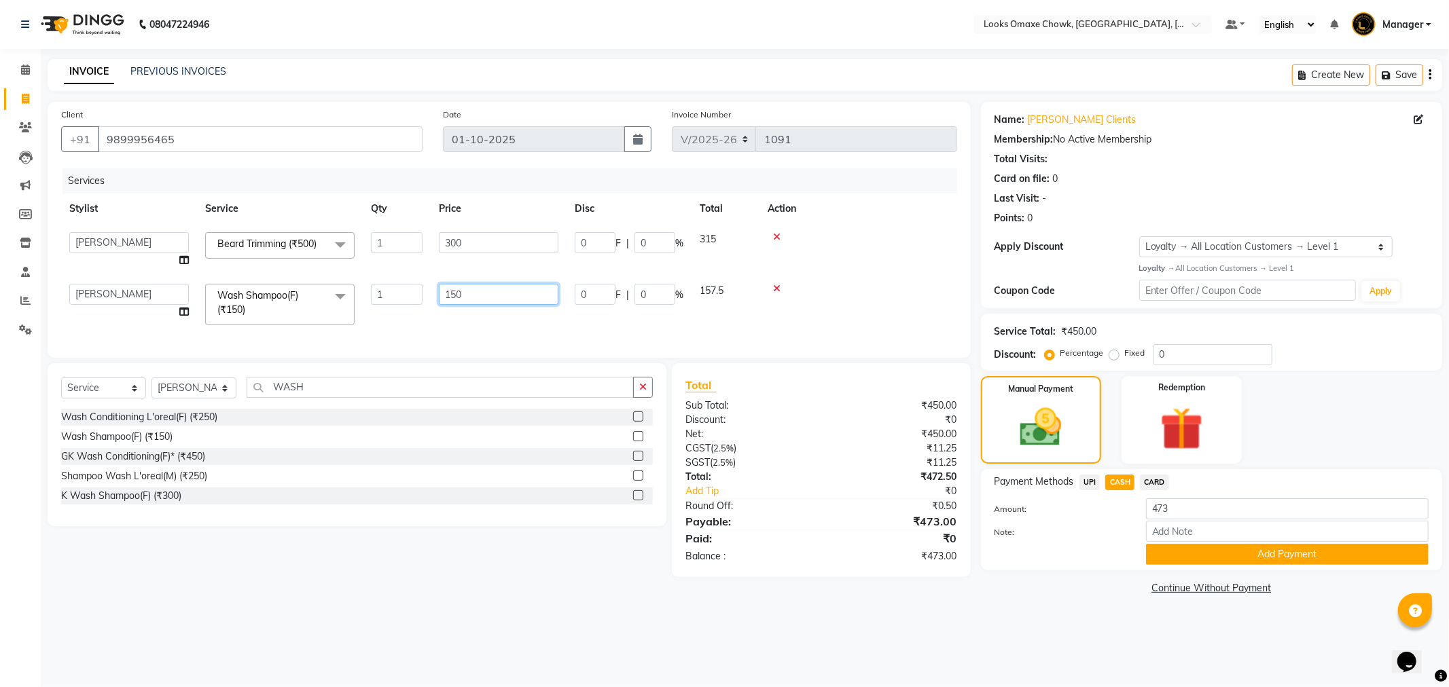
click at [516, 289] on input "150" at bounding box center [499, 294] width 120 height 21
click at [1255, 558] on button "Add Payment" at bounding box center [1287, 554] width 283 height 21
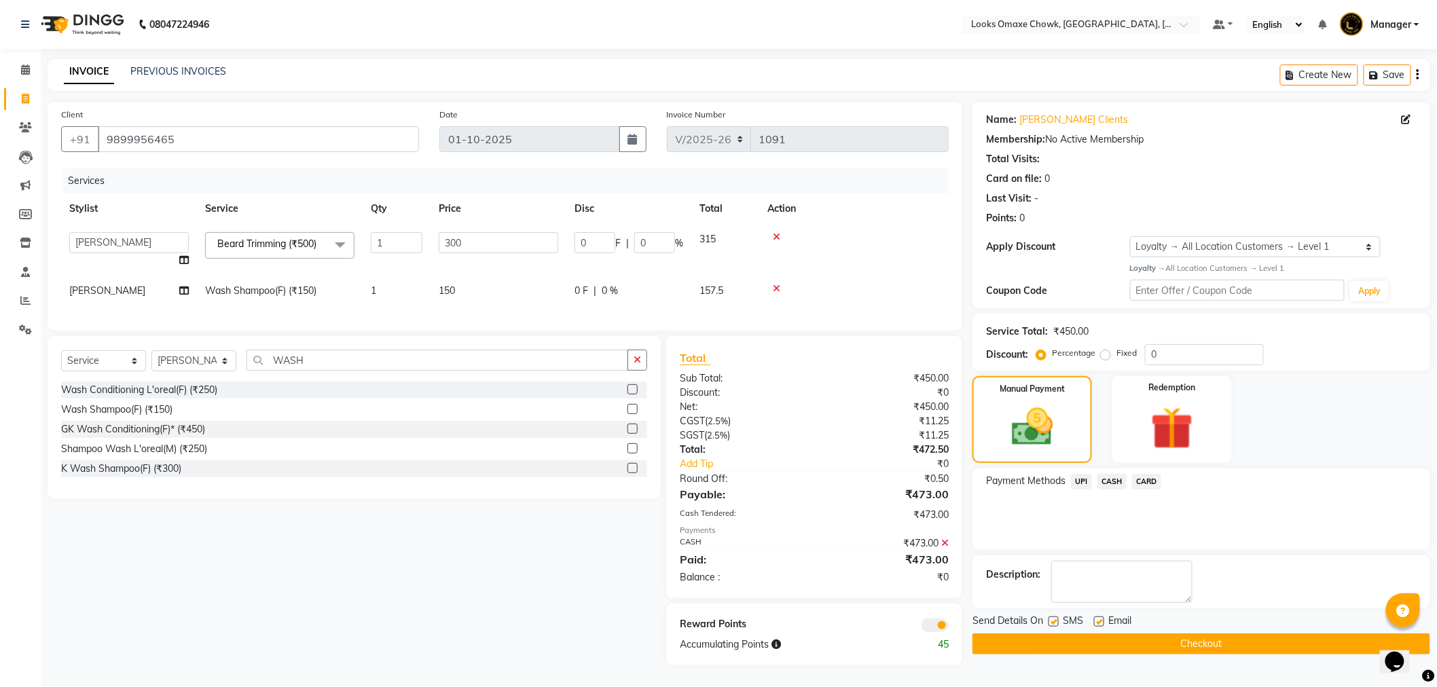
scroll to position [10, 0]
click at [946, 627] on span at bounding box center [935, 626] width 27 height 14
click at [949, 628] on input "checkbox" at bounding box center [949, 628] width 0 height 0
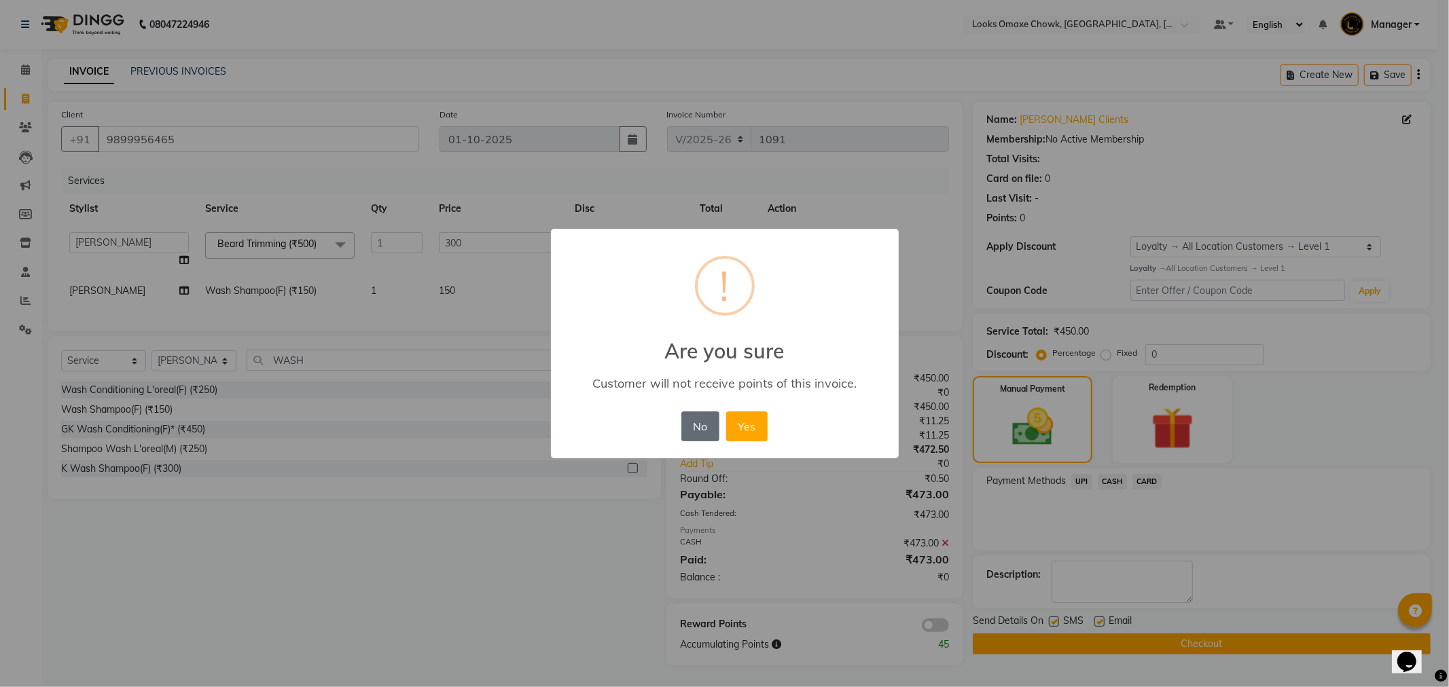
click at [713, 427] on button "No" at bounding box center [700, 427] width 38 height 30
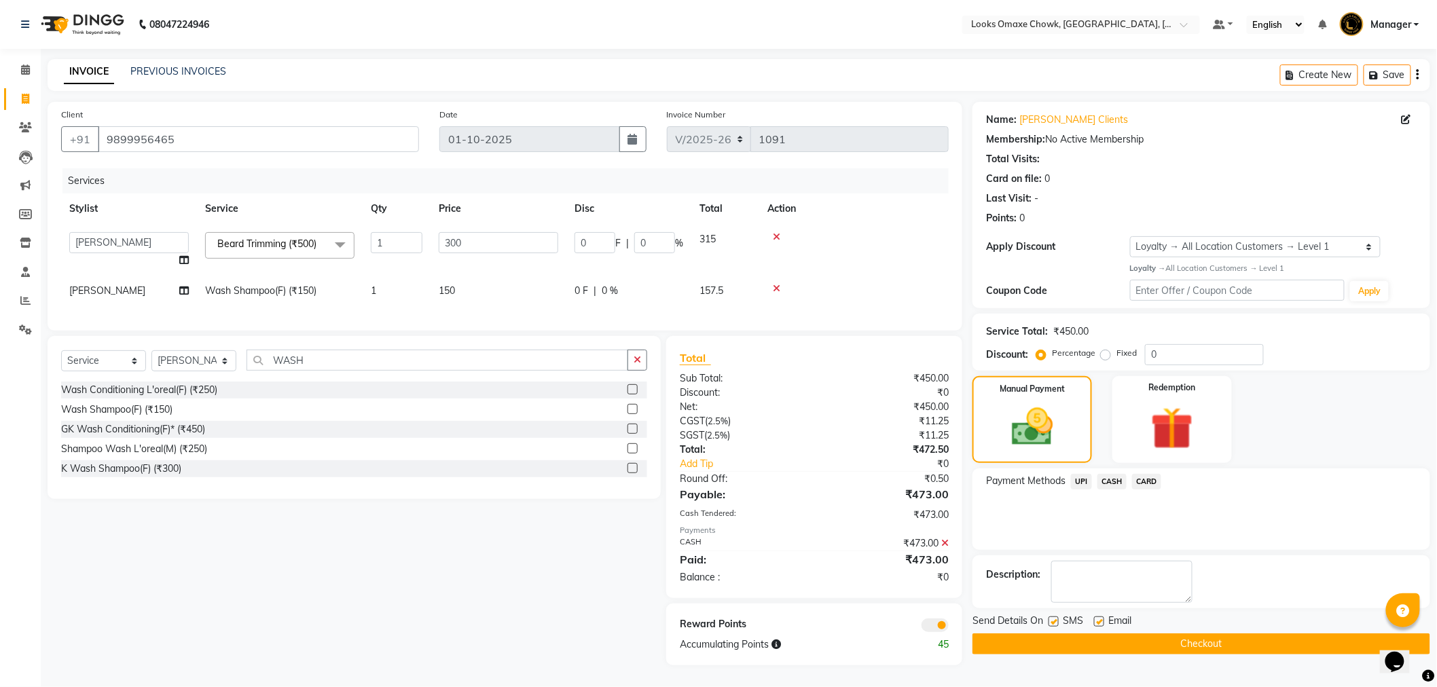
click at [1055, 617] on label at bounding box center [1054, 622] width 10 height 10
click at [1055, 618] on input "checkbox" at bounding box center [1053, 622] width 9 height 9
checkbox input "false"
click at [1104, 636] on button "Checkout" at bounding box center [1202, 644] width 458 height 21
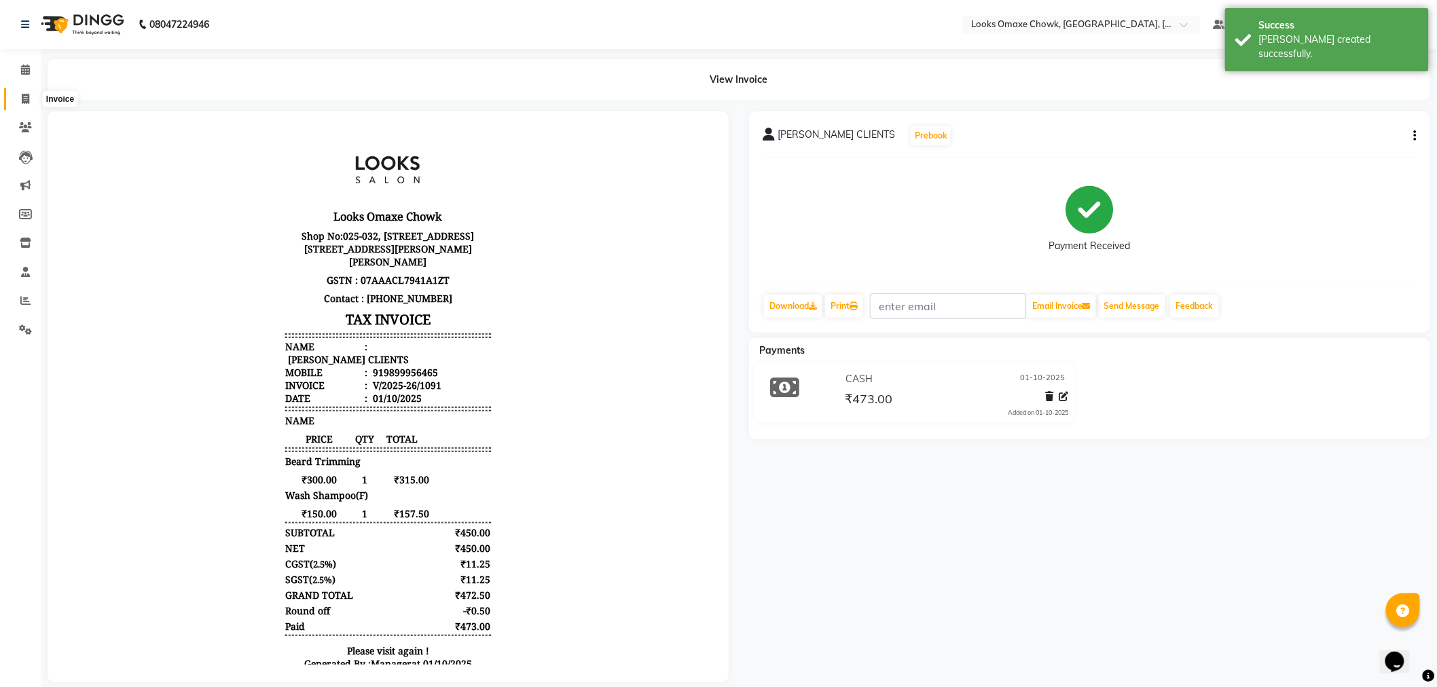
click at [31, 96] on span at bounding box center [26, 100] width 24 height 16
select select "service"
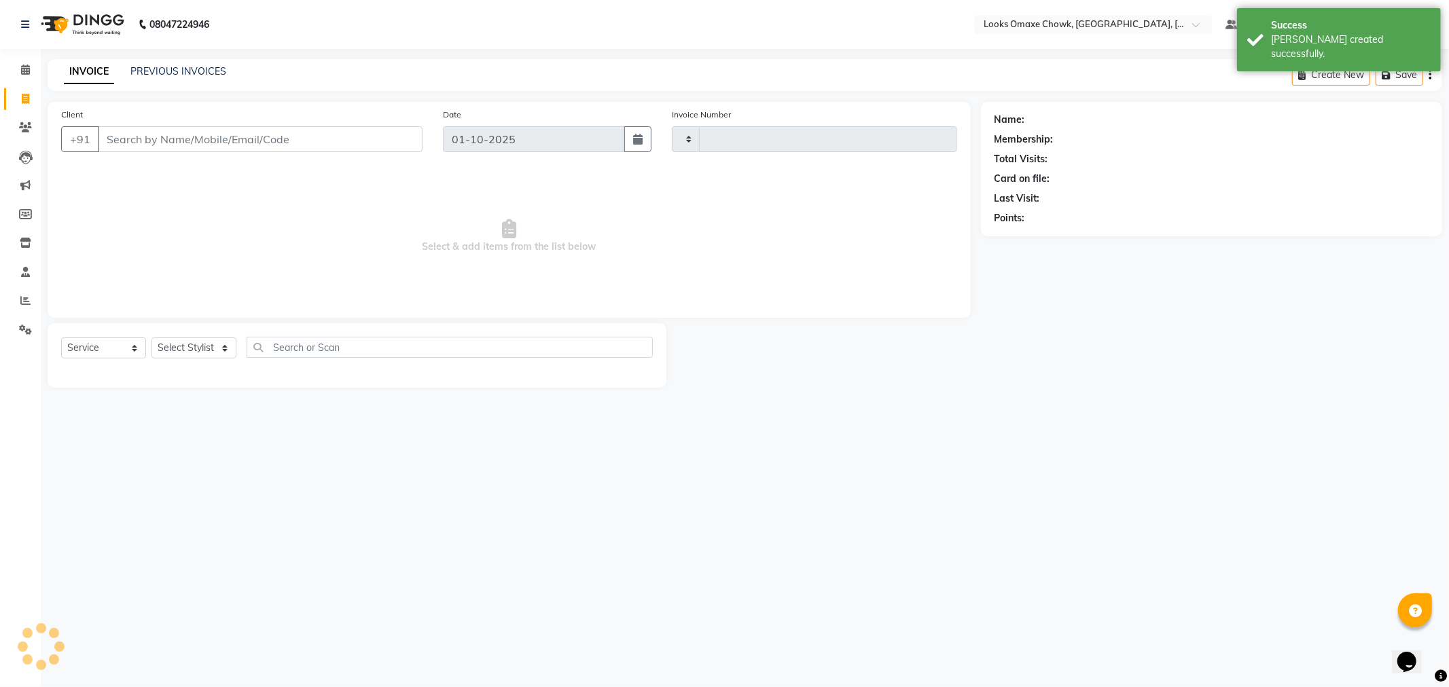
type input "1092"
select select "8121"
click at [175, 72] on link "PREVIOUS INVOICES" at bounding box center [178, 71] width 96 height 12
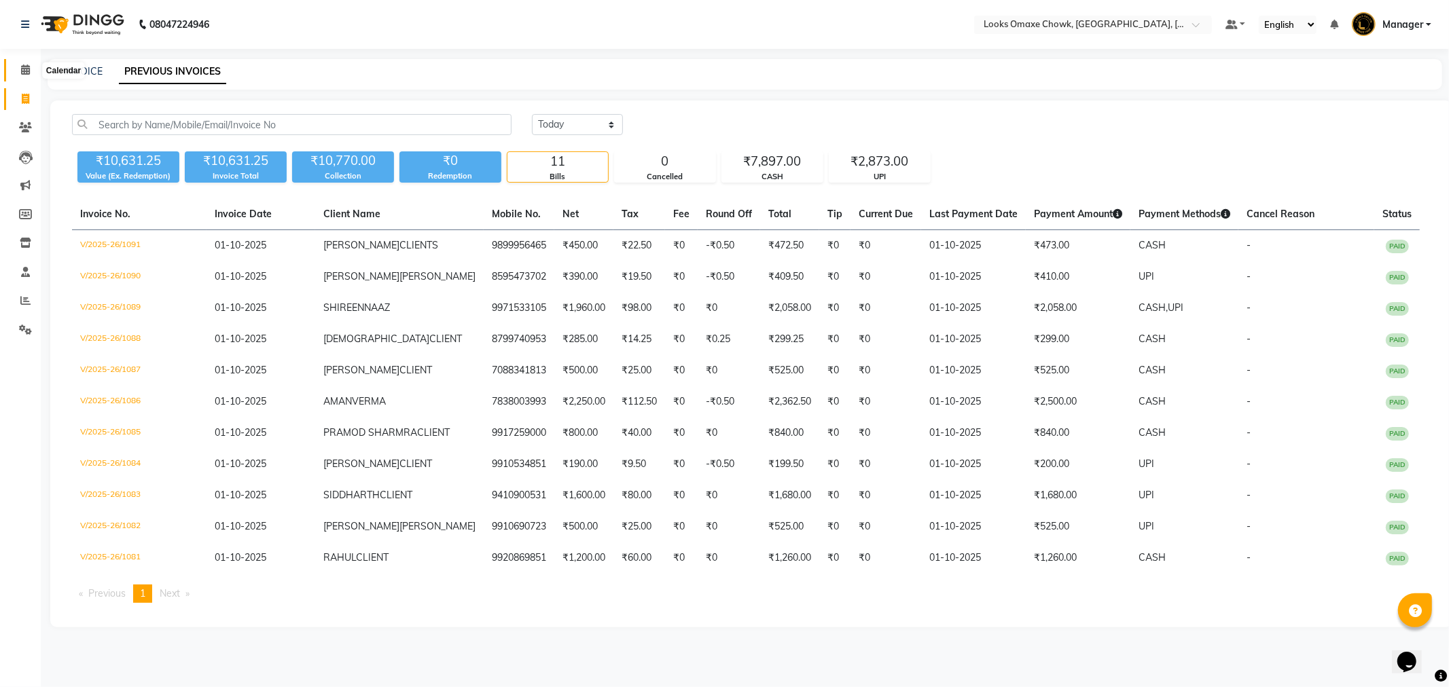
click at [21, 69] on icon at bounding box center [25, 70] width 9 height 10
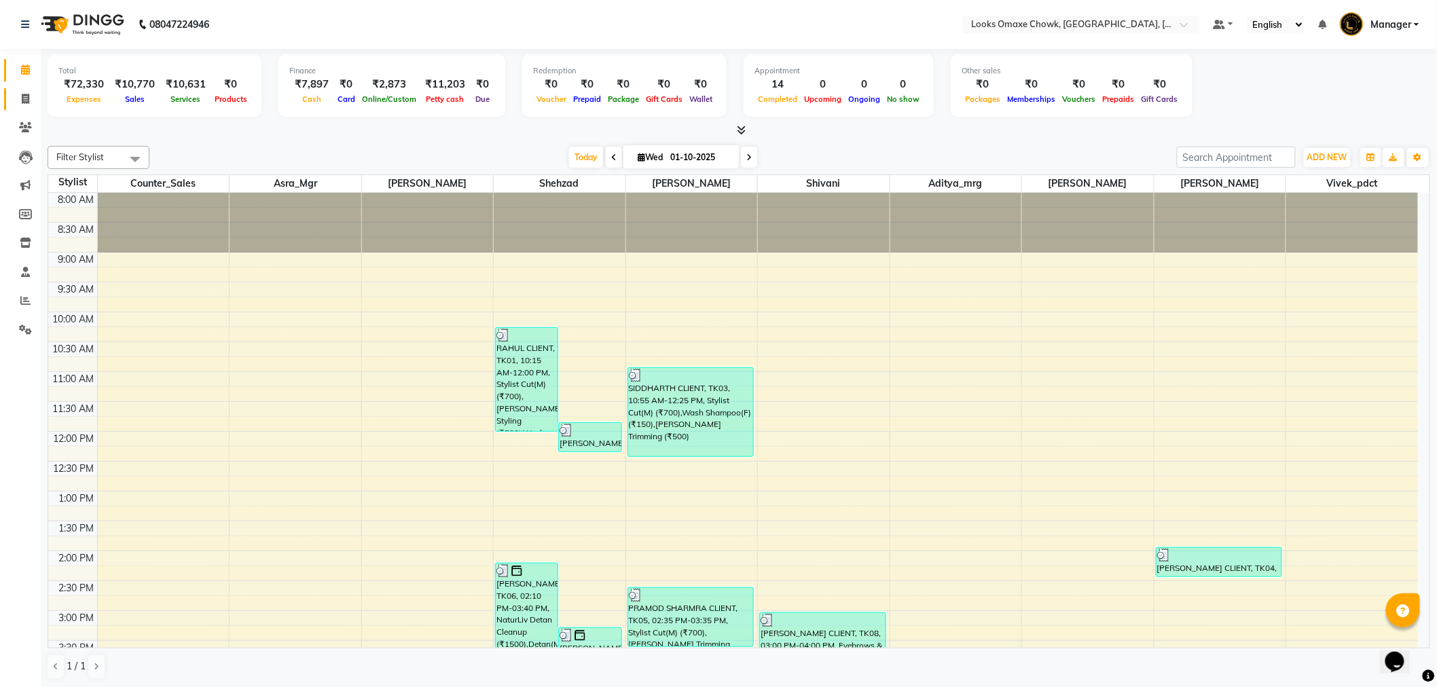
click at [24, 105] on span at bounding box center [26, 100] width 24 height 16
select select "service"
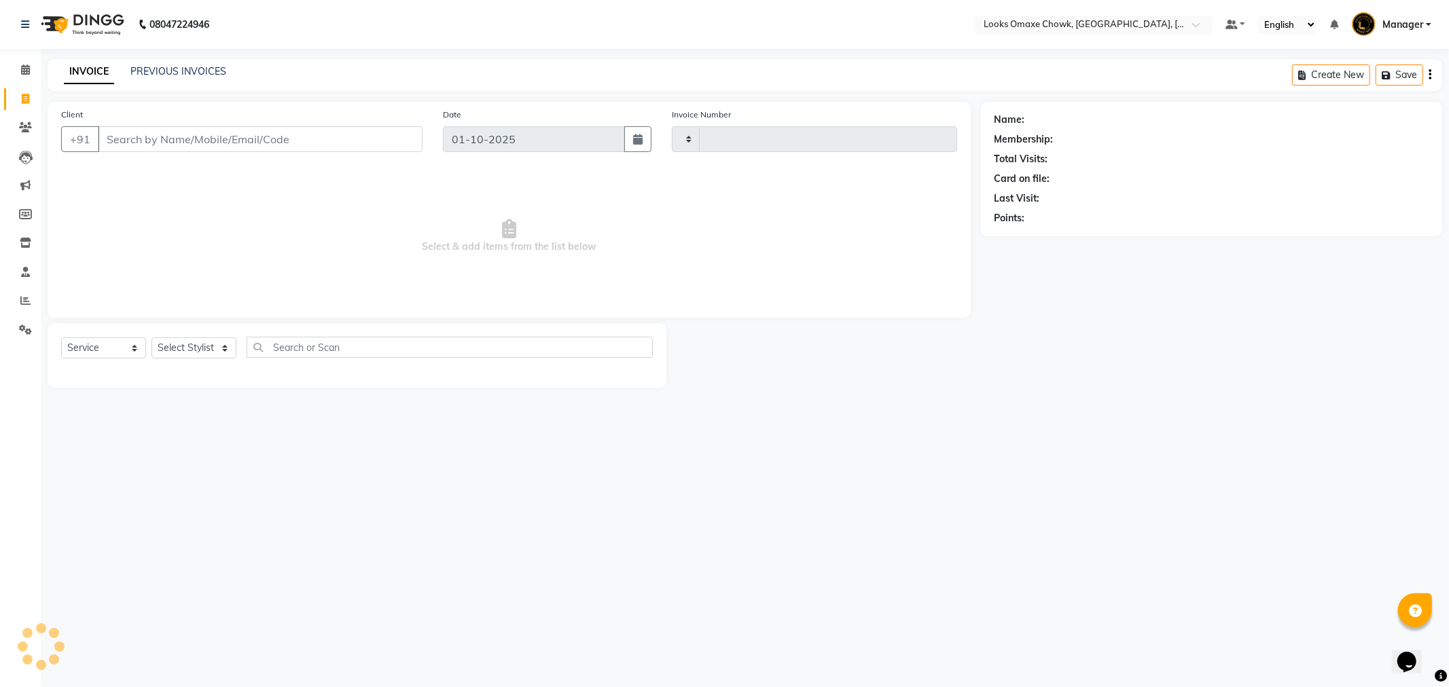
type input "1092"
select select "8121"
